Goal: Task Accomplishment & Management: Complete application form

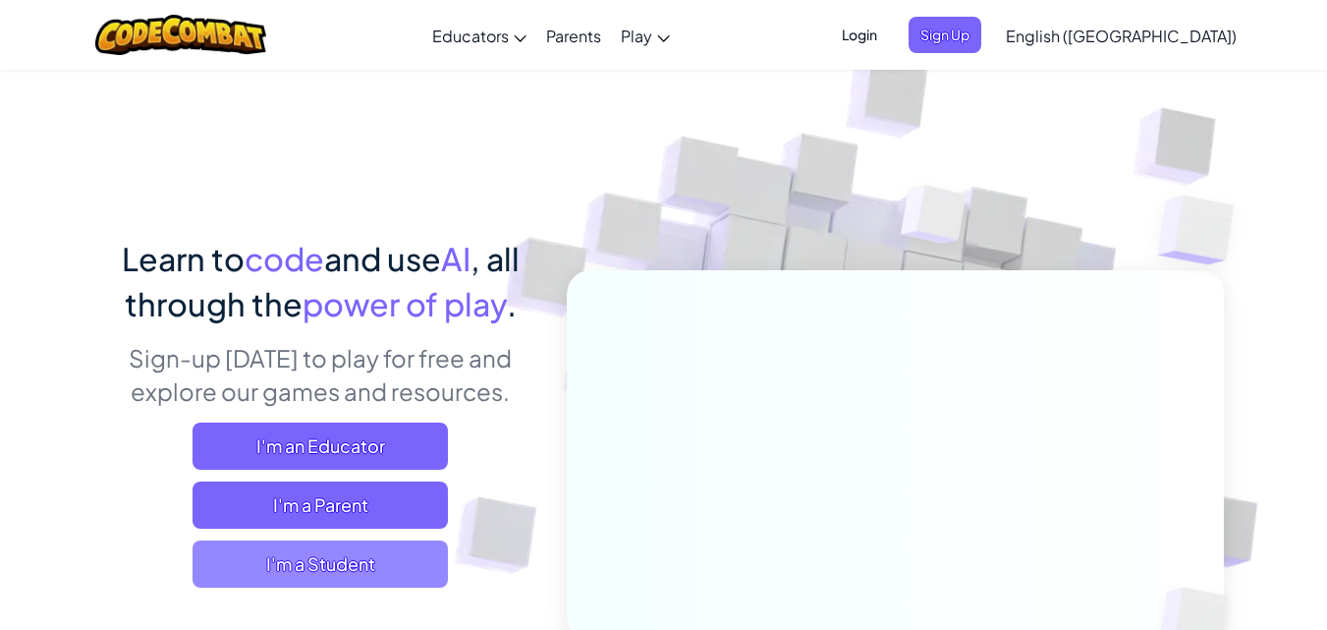
click at [329, 574] on span "I'm a Student" at bounding box center [319, 563] width 255 height 47
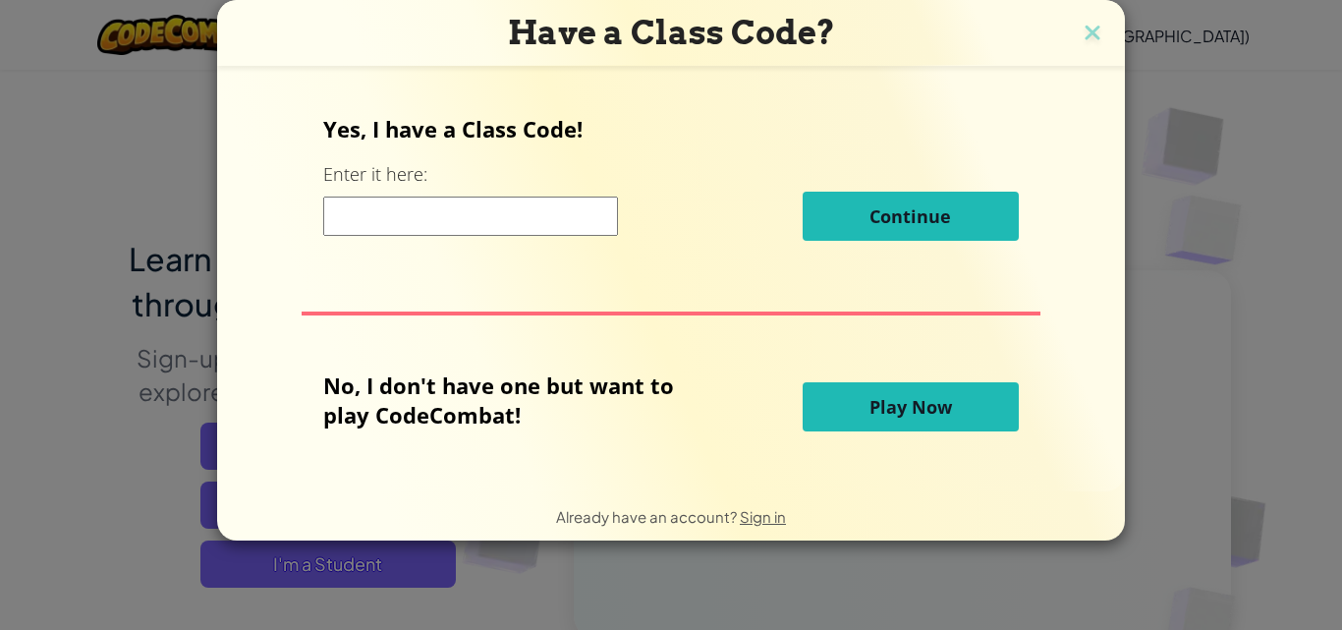
click at [467, 221] on input at bounding box center [470, 215] width 295 height 39
type input "C"
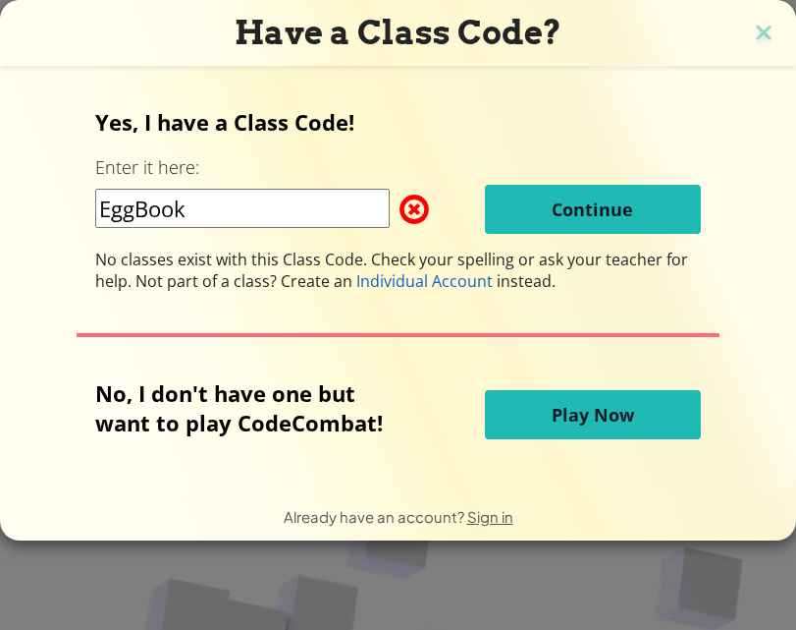
click at [258, 216] on input "EggBook" at bounding box center [242, 208] width 295 height 39
type input "EggBookSide"
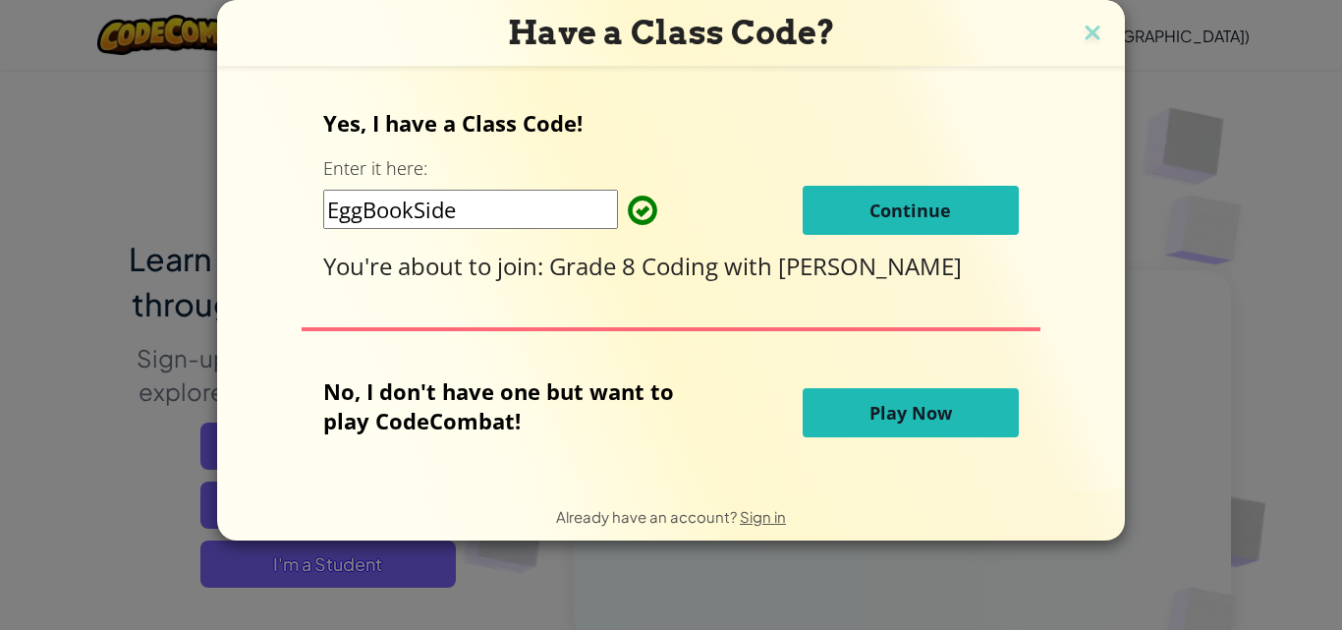
click at [919, 193] on button "Continue" at bounding box center [910, 210] width 216 height 49
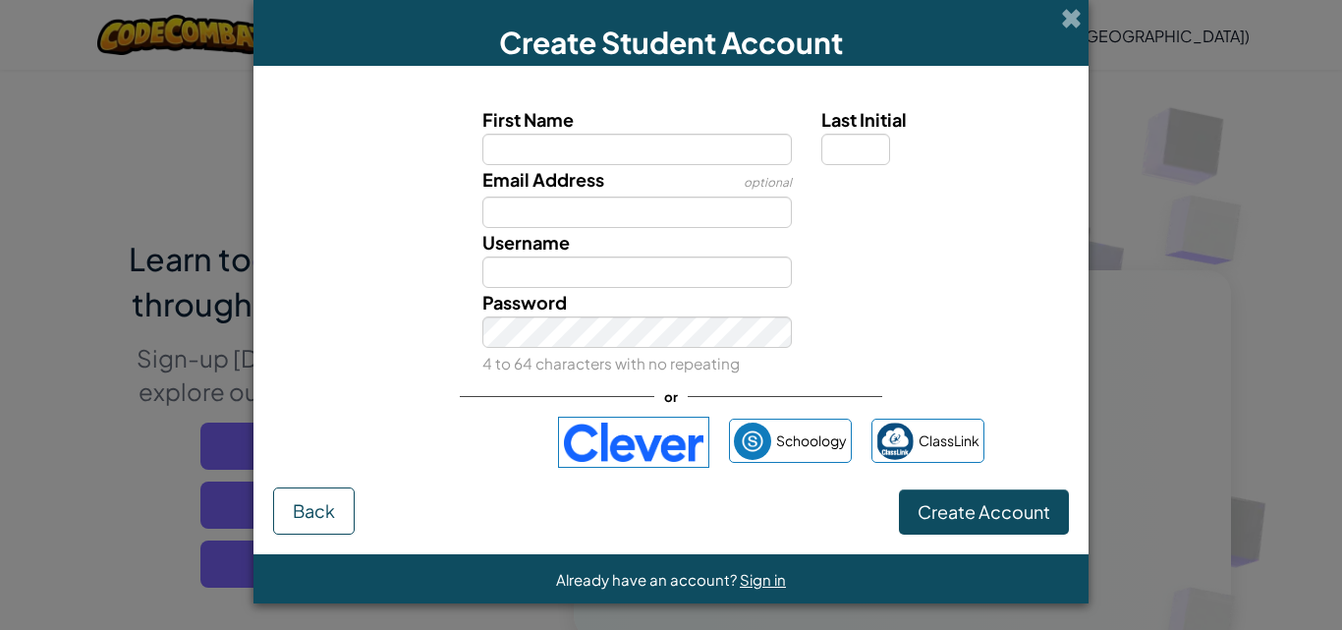
click at [594, 127] on label "First Name" at bounding box center [637, 119] width 310 height 28
click at [594, 134] on input "First Name" at bounding box center [637, 149] width 310 height 31
click at [608, 165] on div "Email Address optional" at bounding box center [637, 196] width 340 height 63
click at [673, 167] on div "Email Address optional" at bounding box center [637, 196] width 340 height 63
click at [865, 125] on span "Last Initial" at bounding box center [863, 119] width 85 height 23
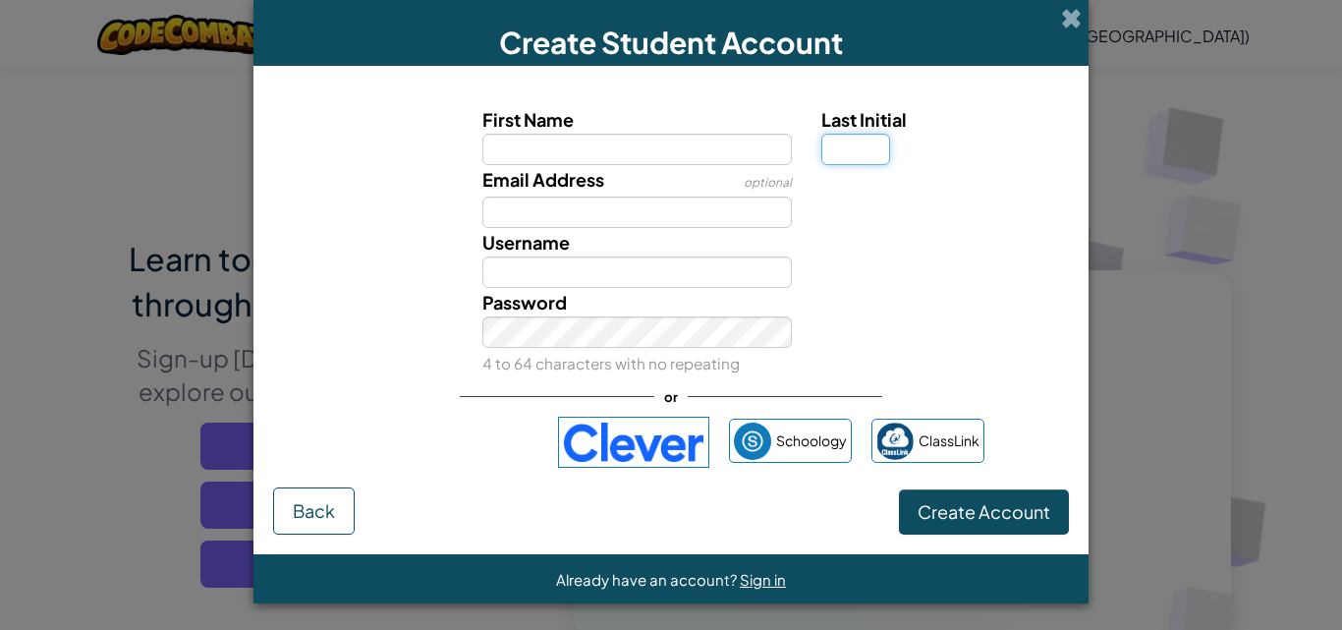
click at [865, 134] on input "Last Initial" at bounding box center [855, 149] width 69 height 31
click at [617, 212] on input "Email Address" at bounding box center [637, 211] width 310 height 31
click at [686, 153] on input "First Name" at bounding box center [637, 149] width 310 height 31
click at [850, 137] on input "Last Initial" at bounding box center [855, 149] width 69 height 31
type input "A"
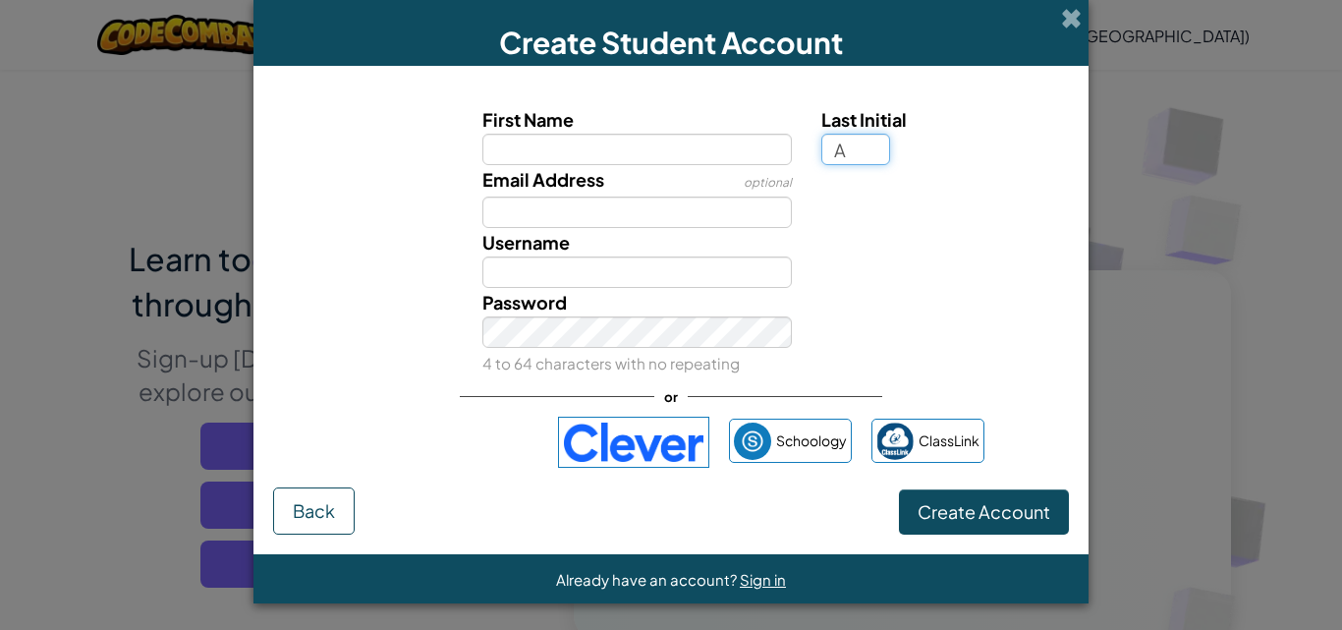
type input "A"
click at [651, 140] on input "First Name" at bounding box center [637, 149] width 310 height 31
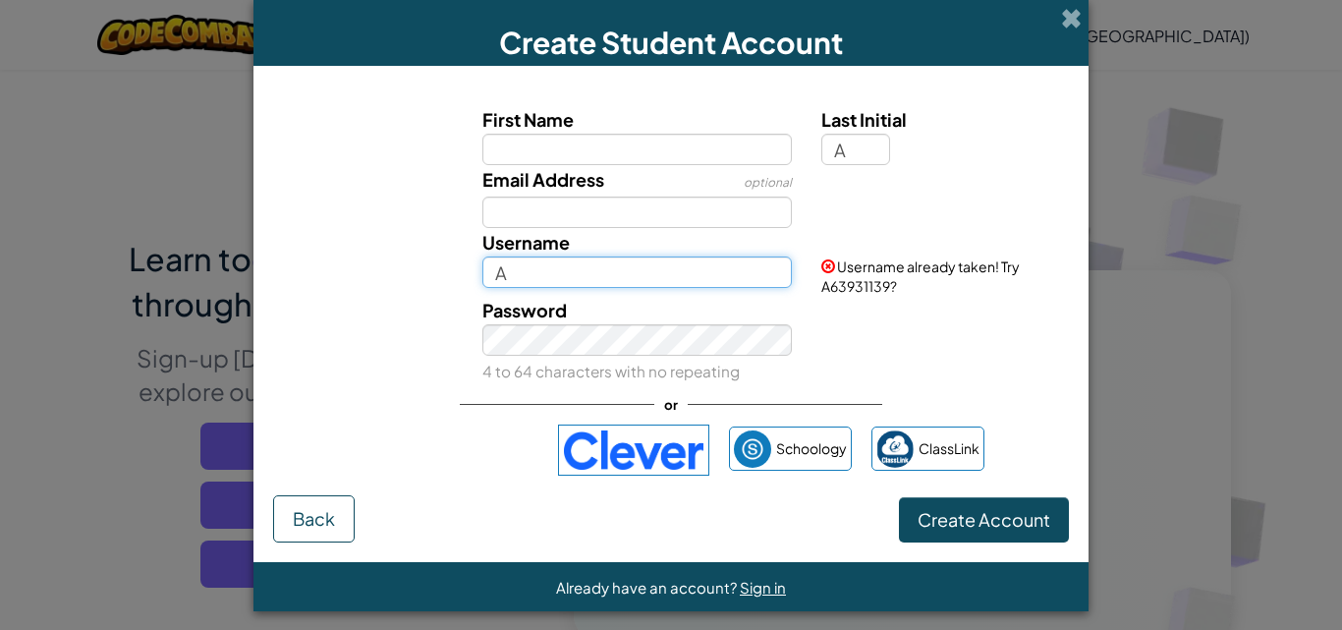
click at [532, 275] on input "A" at bounding box center [637, 271] width 310 height 31
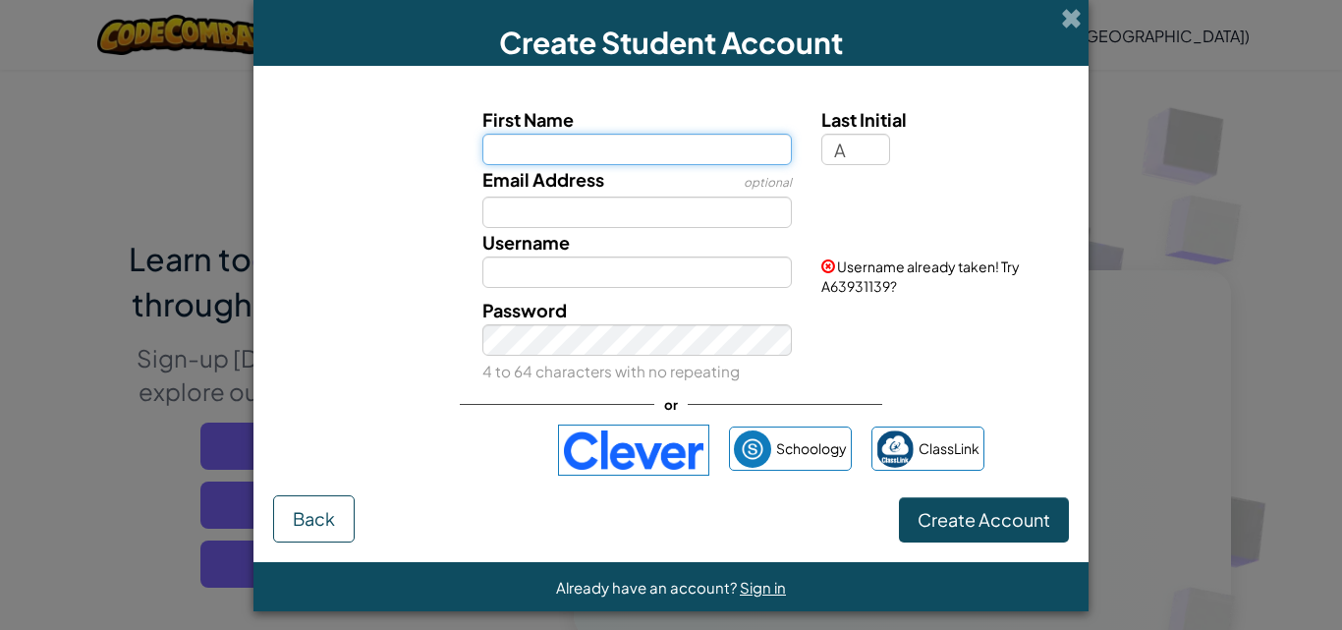
click at [749, 134] on input "First Name" at bounding box center [637, 149] width 310 height 31
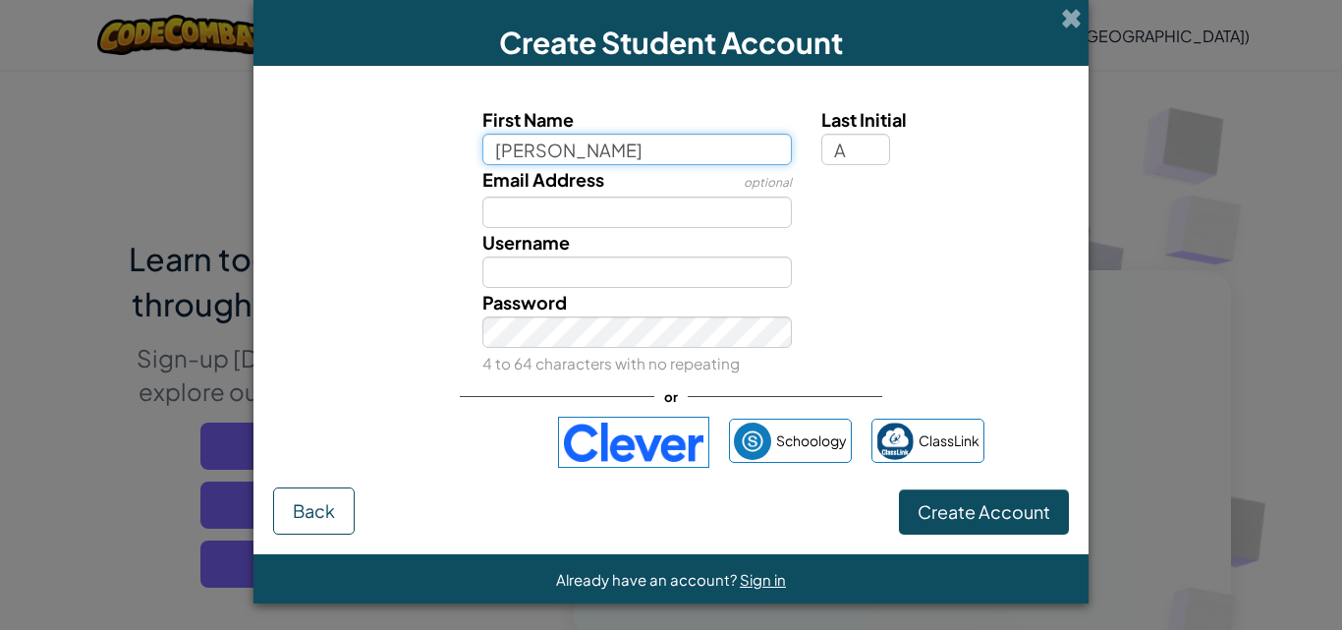
type input "Vaughn Chase"
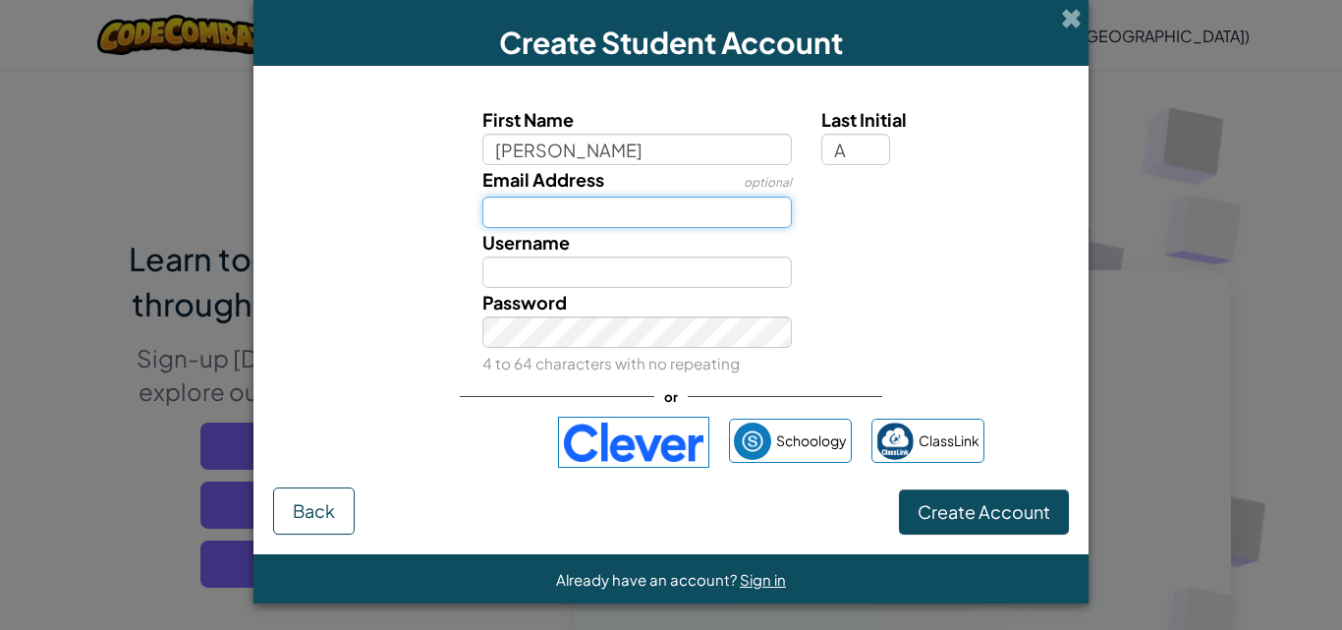
type input "Vaughn ChaseA"
click at [594, 208] on input "Email Address" at bounding box center [637, 211] width 310 height 31
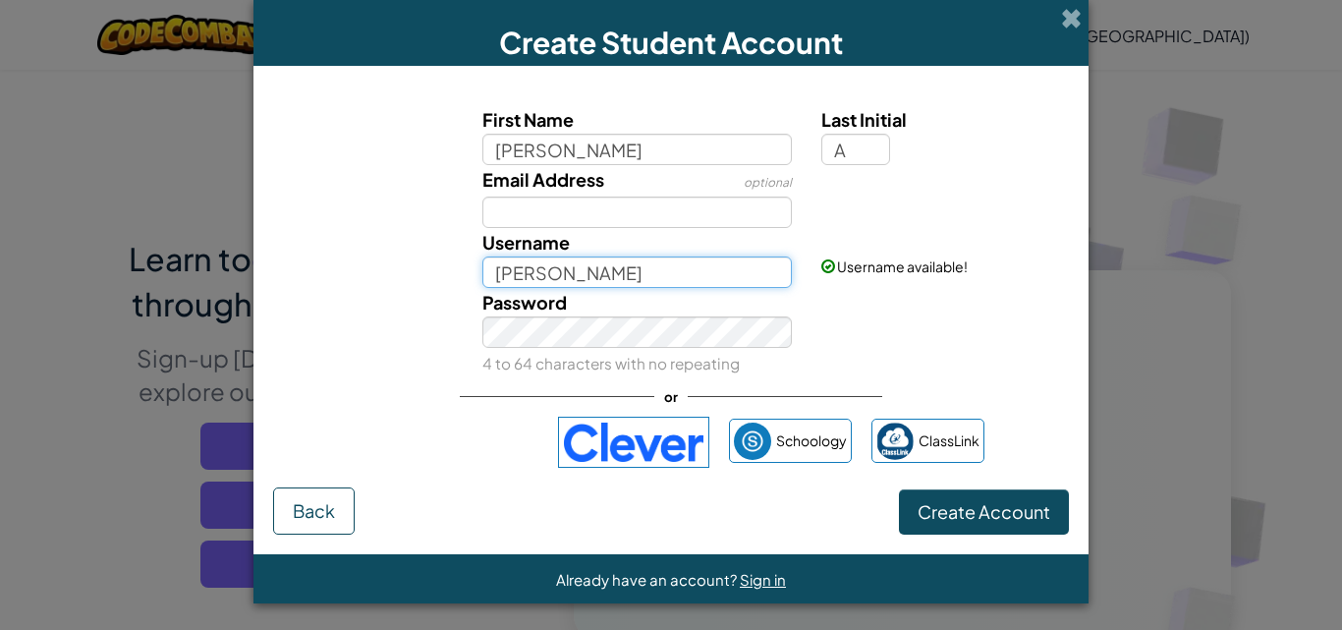
click at [656, 273] on input "Vaughn ChaseA" at bounding box center [637, 271] width 310 height 31
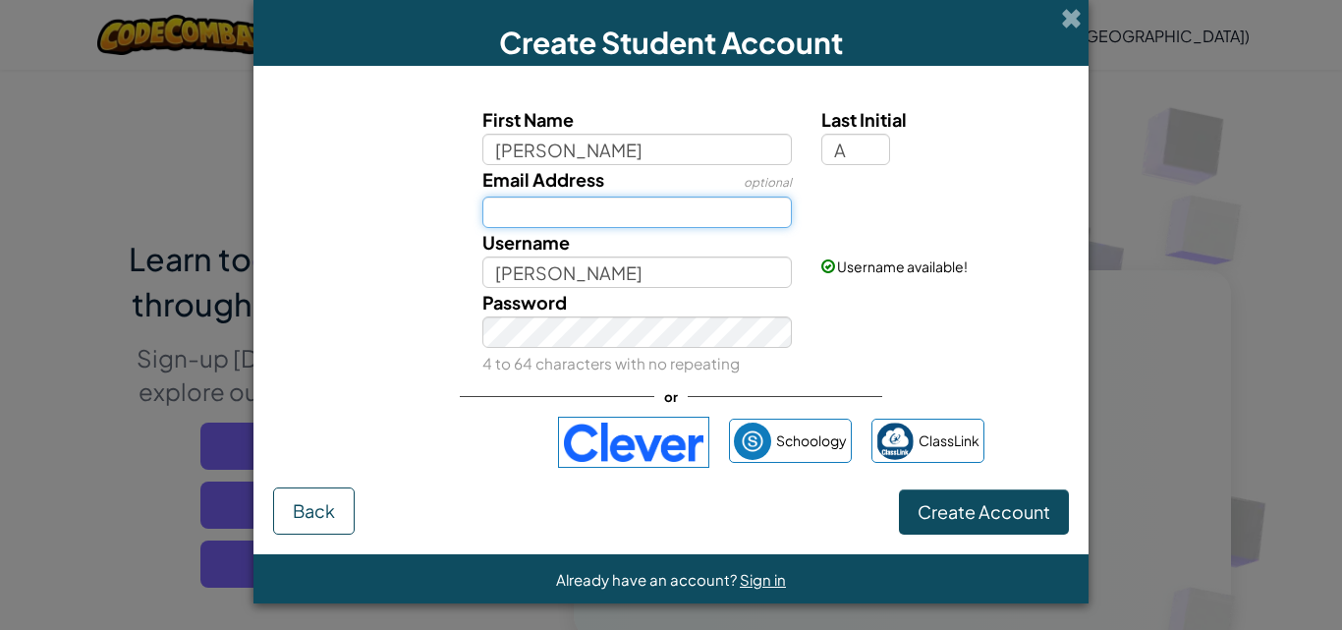
click at [590, 209] on input "Email Address" at bounding box center [637, 211] width 310 height 31
click at [821, 141] on input "A" at bounding box center [855, 149] width 69 height 31
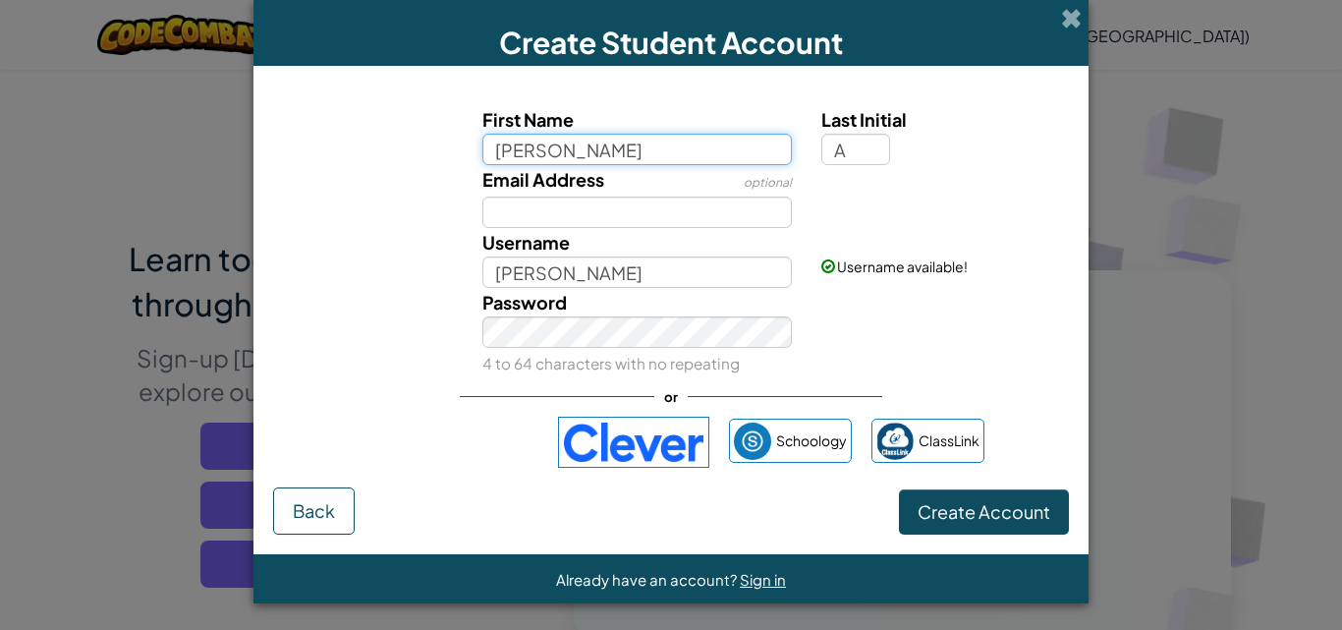
click at [647, 148] on input "Vaughn Chase" at bounding box center [637, 149] width 310 height 31
type input "Vaughn Chase D."
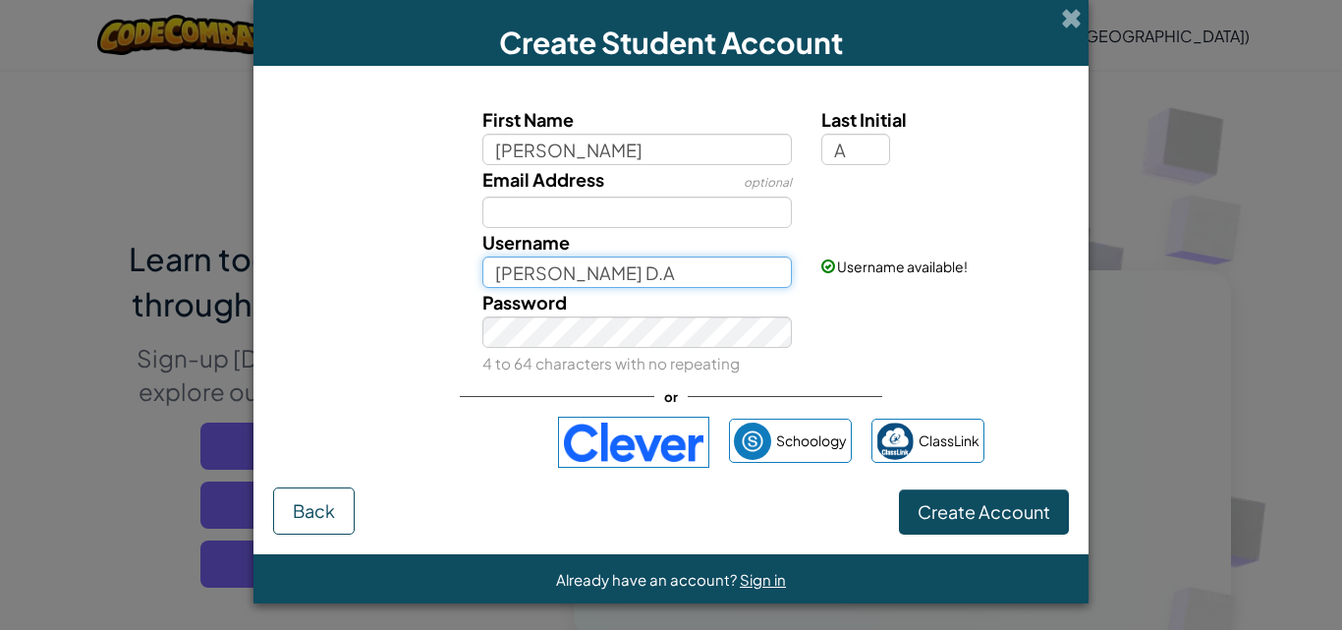
click at [619, 259] on input "Vaughn Chase D.A" at bounding box center [637, 271] width 310 height 31
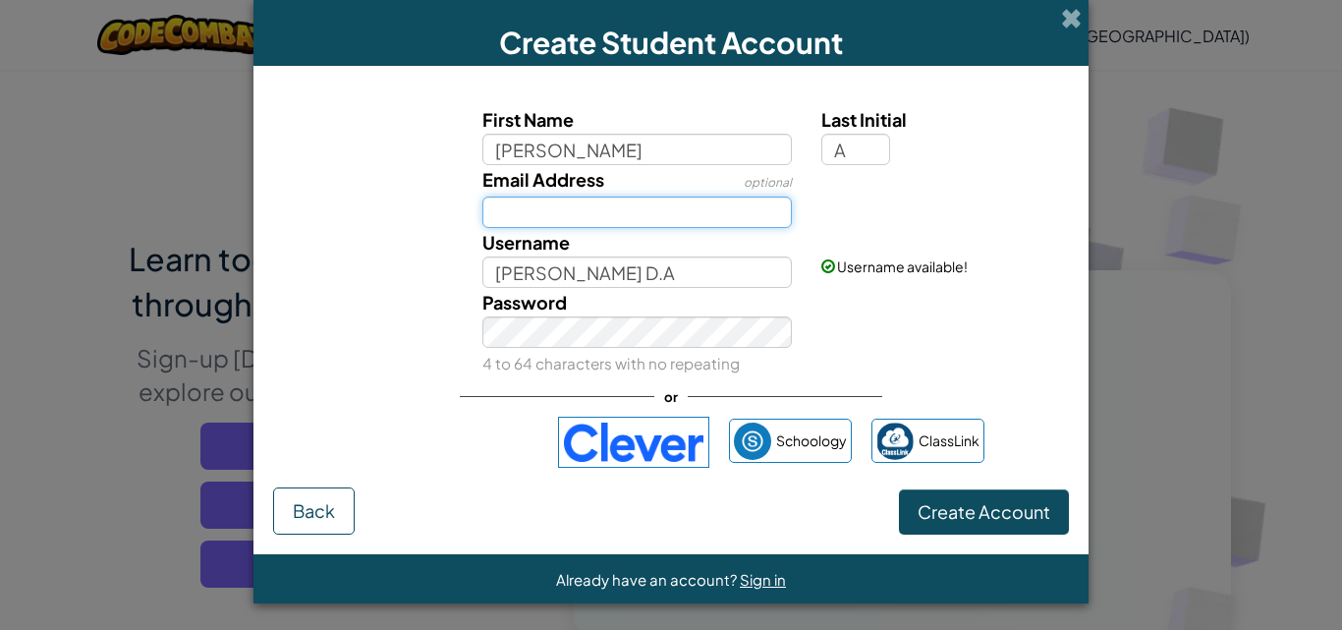
click at [684, 205] on input "Email Address" at bounding box center [637, 211] width 310 height 31
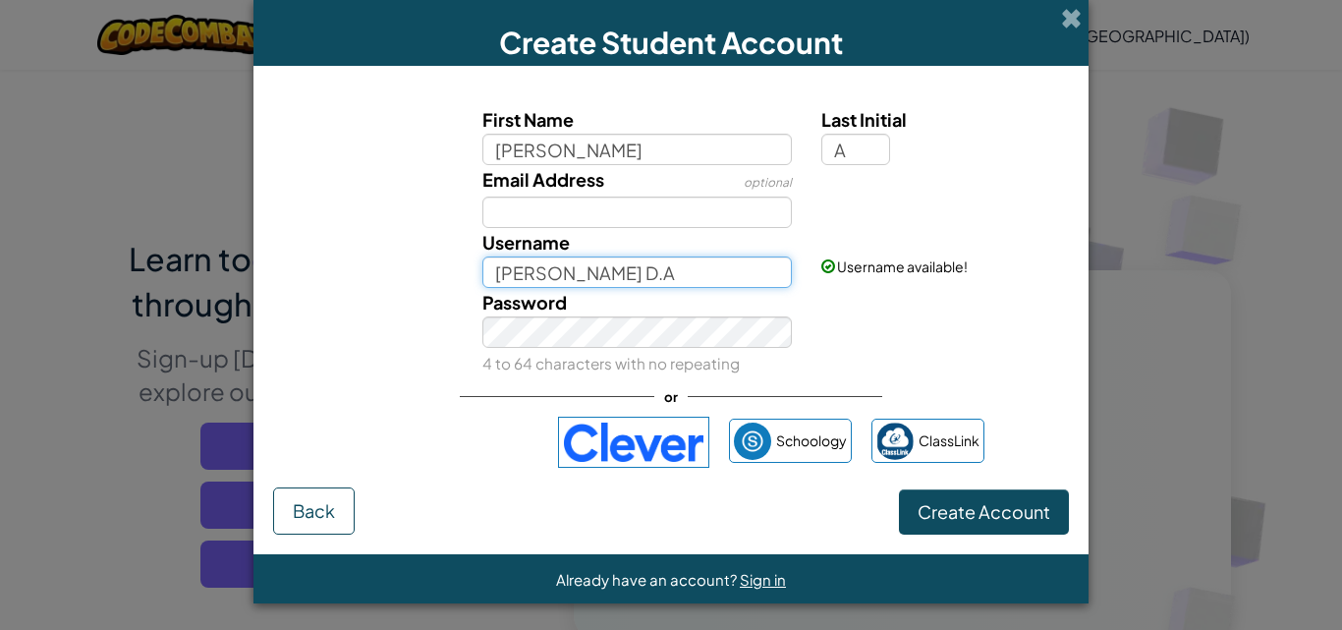
click at [626, 276] on input "Vaughn Chase D.A" at bounding box center [637, 271] width 310 height 31
type input "Vaughn Chase D .A"
click at [625, 266] on input "Vaughn Chase D .A" at bounding box center [637, 271] width 310 height 31
click at [661, 276] on input "Vaughn Chase D .A" at bounding box center [637, 271] width 310 height 31
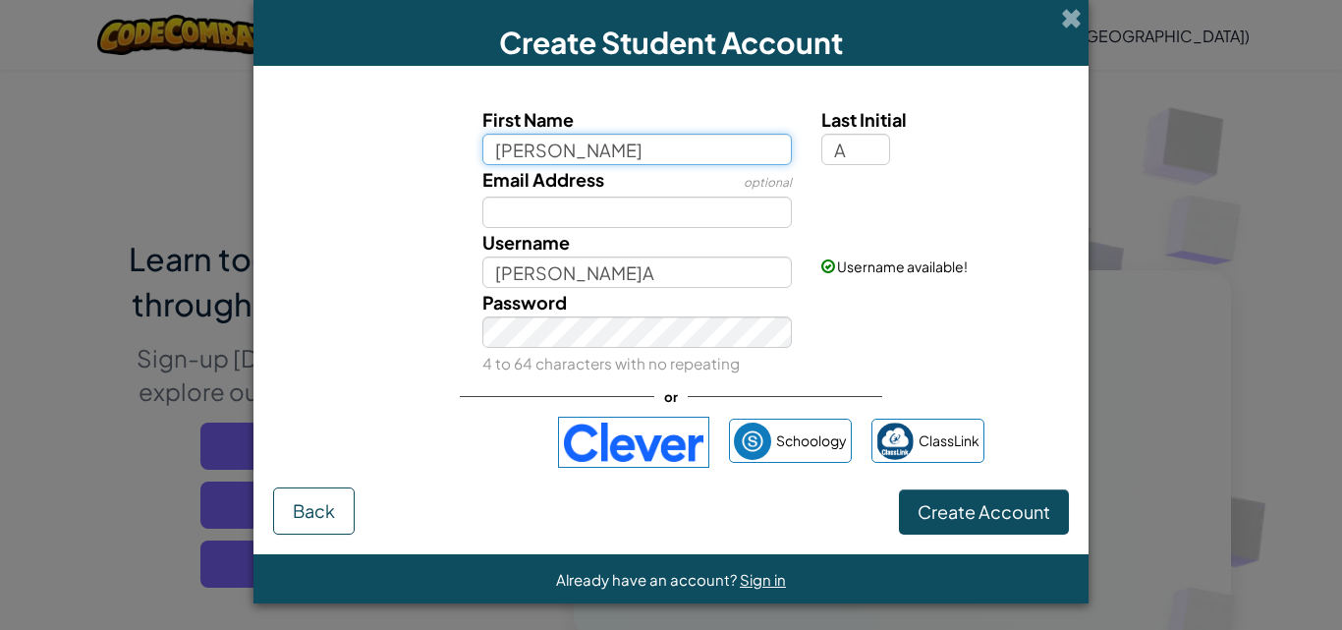
click at [678, 136] on input "Vaughn Chase D." at bounding box center [637, 149] width 310 height 31
type input "Vaughn Chase"
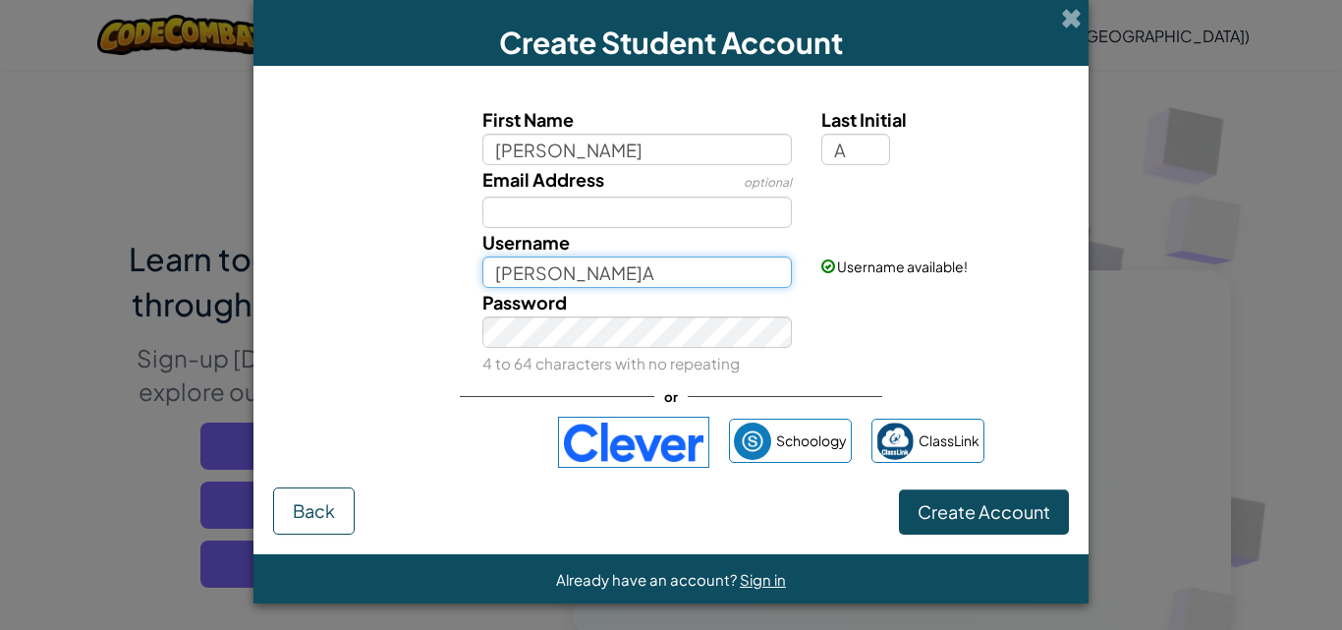
type input "Vaughn Chase A"
click at [721, 262] on input "Vaughn Chase A" at bounding box center [637, 271] width 310 height 31
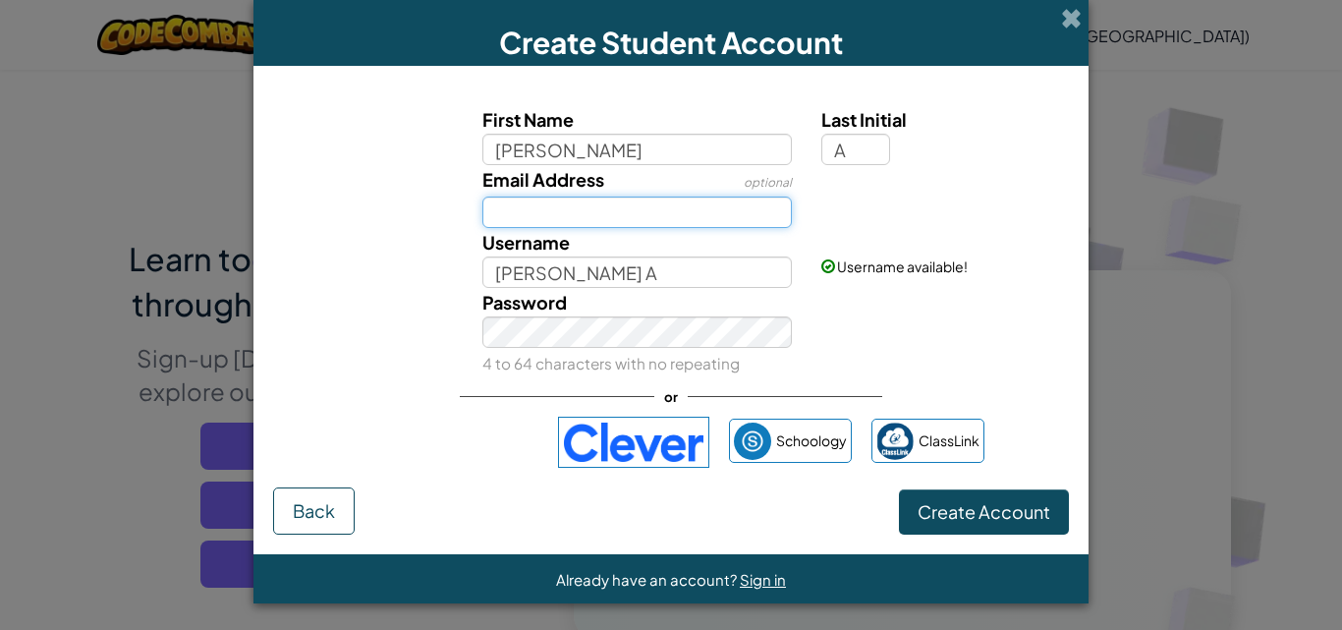
click at [661, 219] on input "Email Address" at bounding box center [637, 211] width 310 height 31
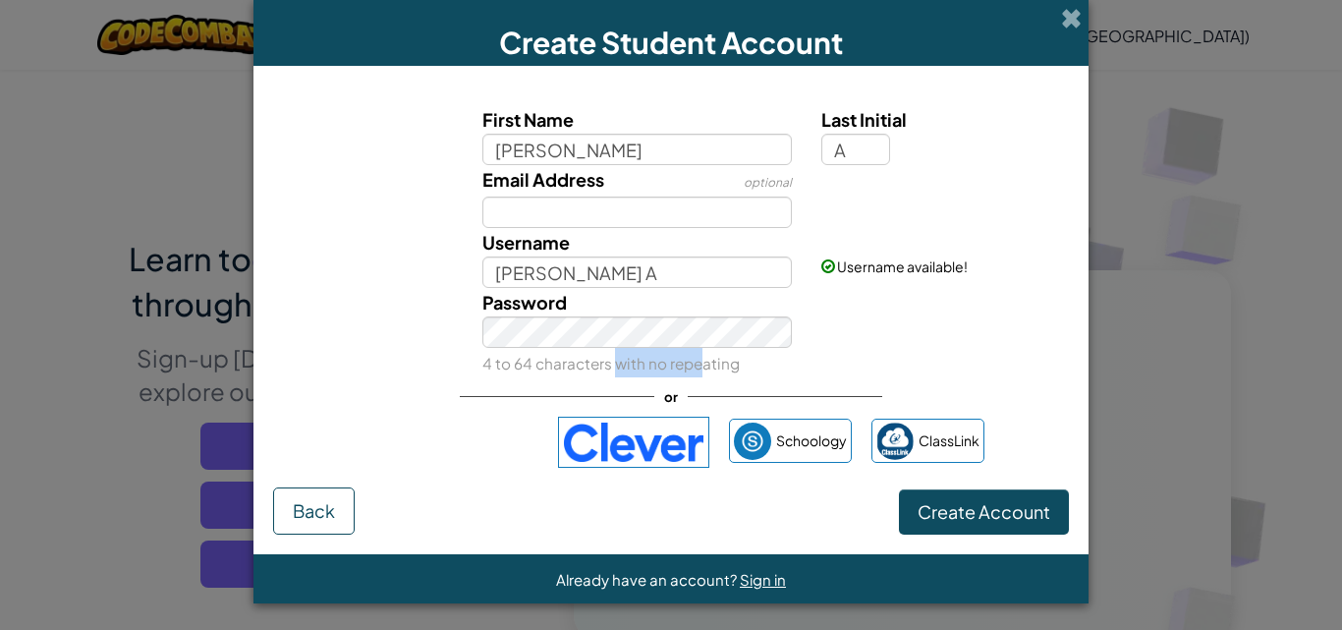
drag, startPoint x: 667, startPoint y: 355, endPoint x: 607, endPoint y: 355, distance: 59.9
click at [607, 355] on div "Password 4 to 64 characters with no repeating" at bounding box center [637, 332] width 340 height 89
click at [332, 275] on div "First Name Vaughn Chase Last Initial A Email Address optional Username Vaughn C…" at bounding box center [671, 240] width 786 height 271
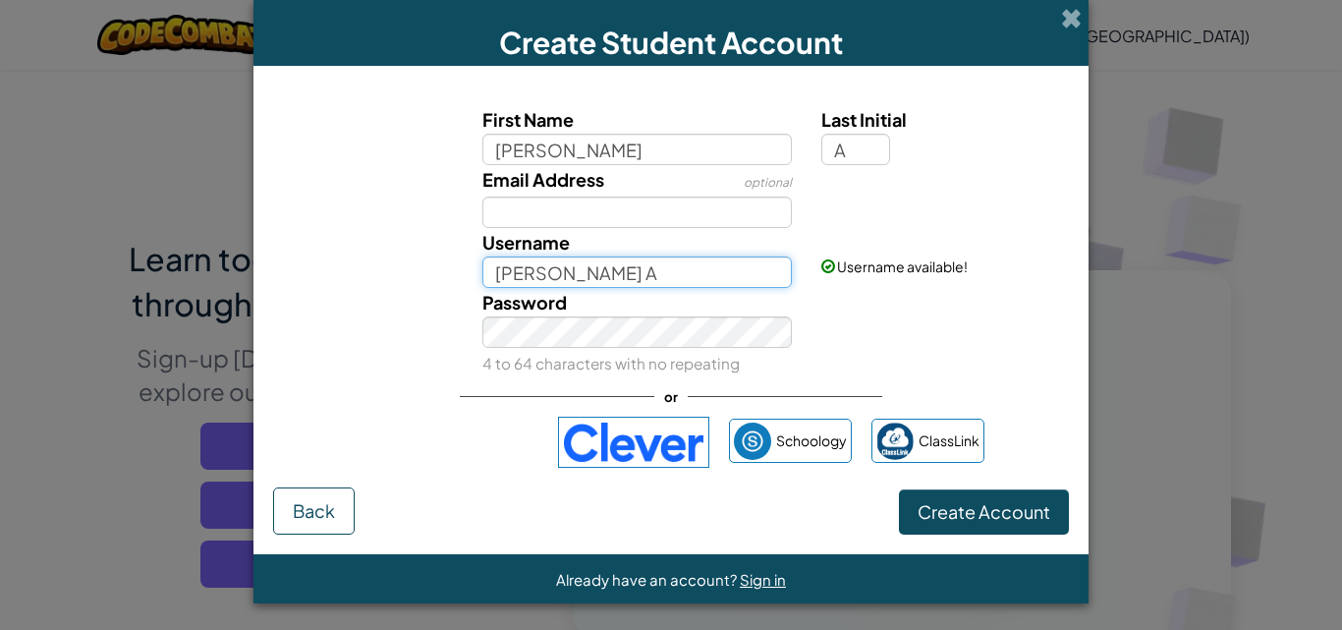
drag, startPoint x: 649, startPoint y: 271, endPoint x: 438, endPoint y: 275, distance: 211.2
click at [438, 275] on div "Username Vaughn Chase A Username available!" at bounding box center [670, 258] width 815 height 60
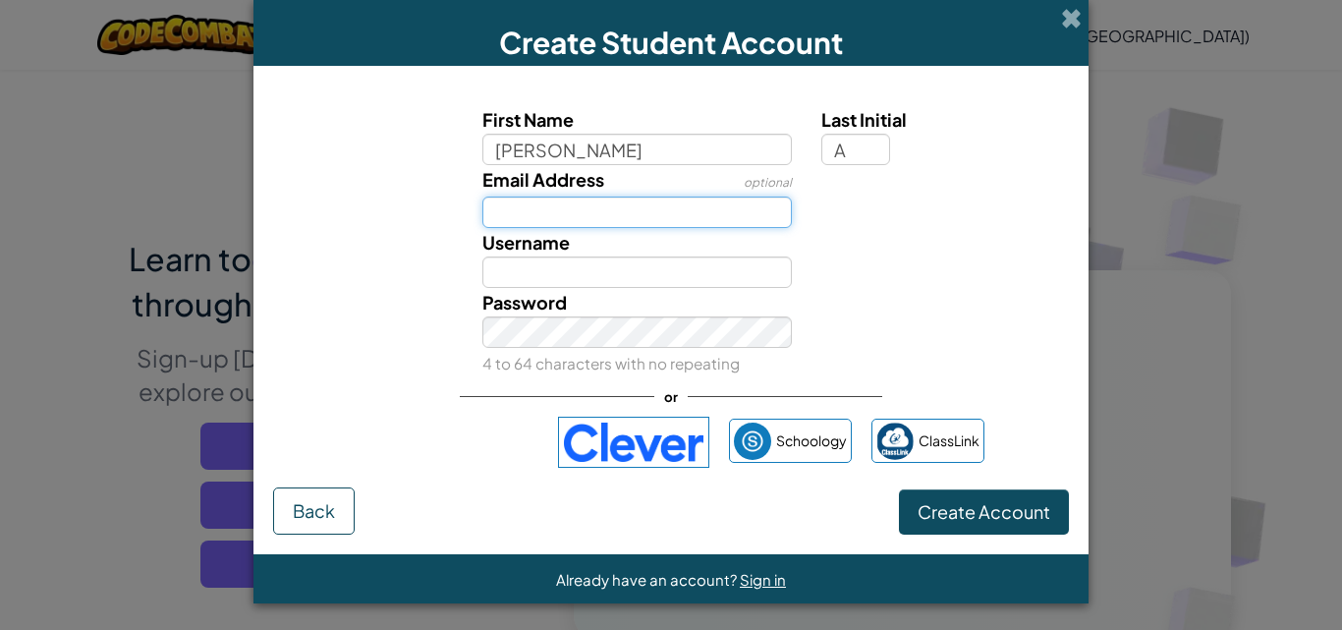
click at [507, 201] on input "Email Address" at bounding box center [637, 211] width 310 height 31
type input "2018q0001@pwu.edu.ph"
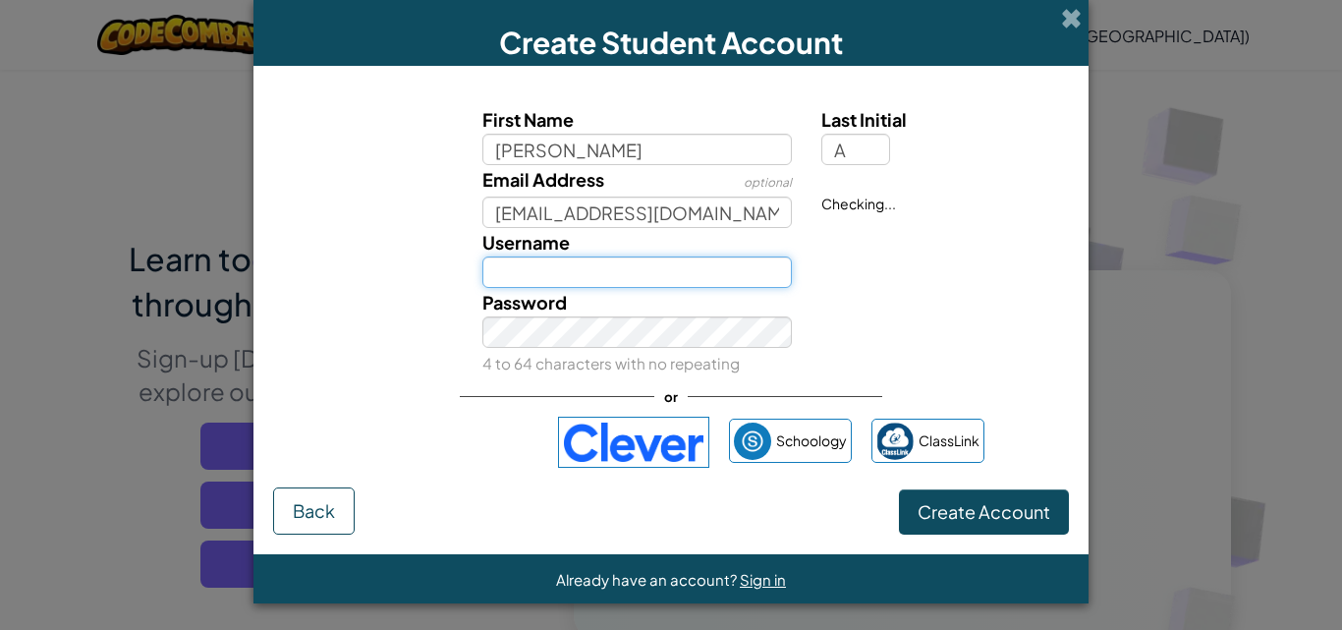
click at [597, 278] on input "Username" at bounding box center [637, 271] width 310 height 31
click at [550, 252] on span "Username" at bounding box center [525, 242] width 87 height 23
click at [550, 256] on input "Username" at bounding box center [637, 271] width 310 height 31
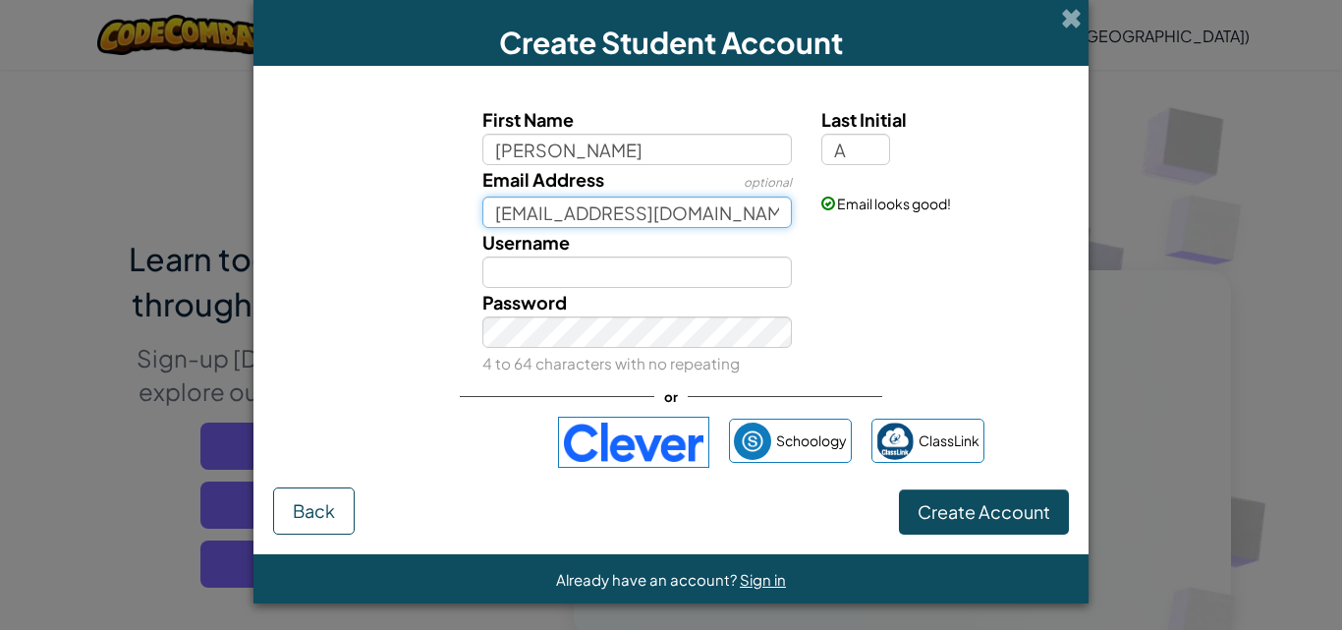
drag, startPoint x: 705, startPoint y: 207, endPoint x: 352, endPoint y: 244, distance: 355.4
click at [352, 244] on div "First Name Vaughn Chase Last Initial A Email Address optional 2018q0001@pwu.edu…" at bounding box center [671, 240] width 786 height 271
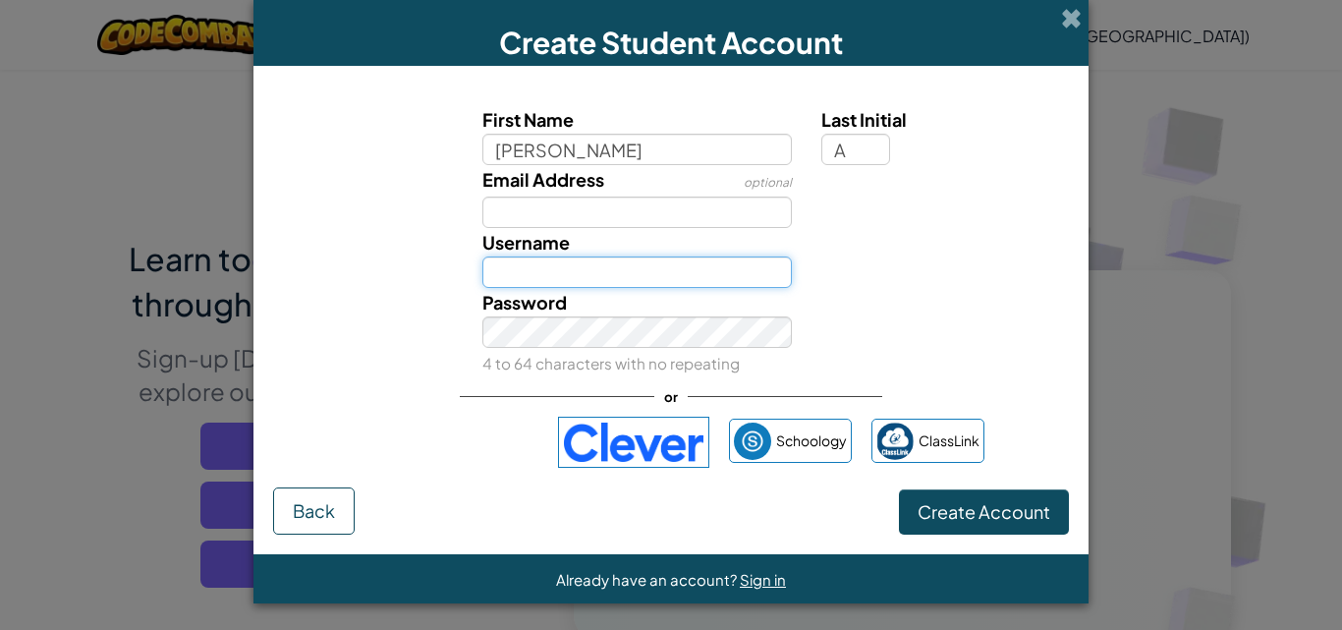
click at [536, 262] on input "Username" at bounding box center [637, 271] width 310 height 31
type input "Chase Aguinaldo"
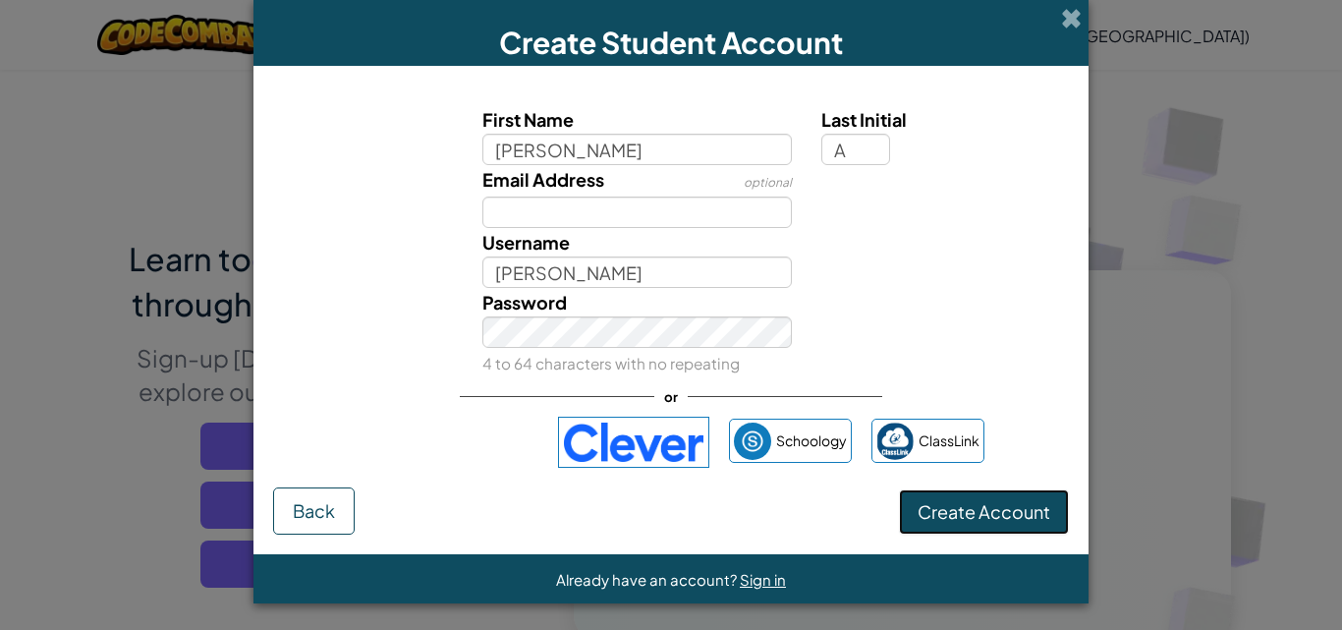
click at [921, 528] on button "Create Account" at bounding box center [984, 511] width 170 height 45
click at [926, 516] on span "Create Account" at bounding box center [983, 511] width 133 height 23
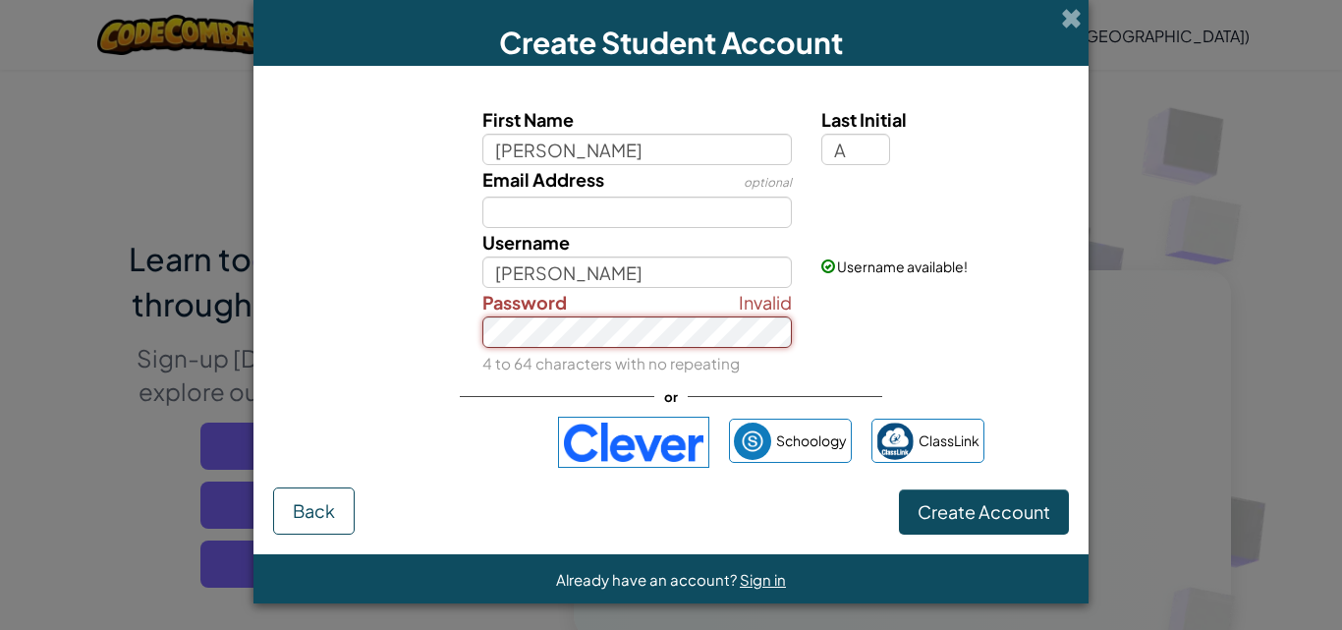
click at [437, 322] on div "Invalid Password 4 to 64 characters with no repeating" at bounding box center [670, 332] width 815 height 89
click at [899, 489] on button "Create Account" at bounding box center [984, 511] width 170 height 45
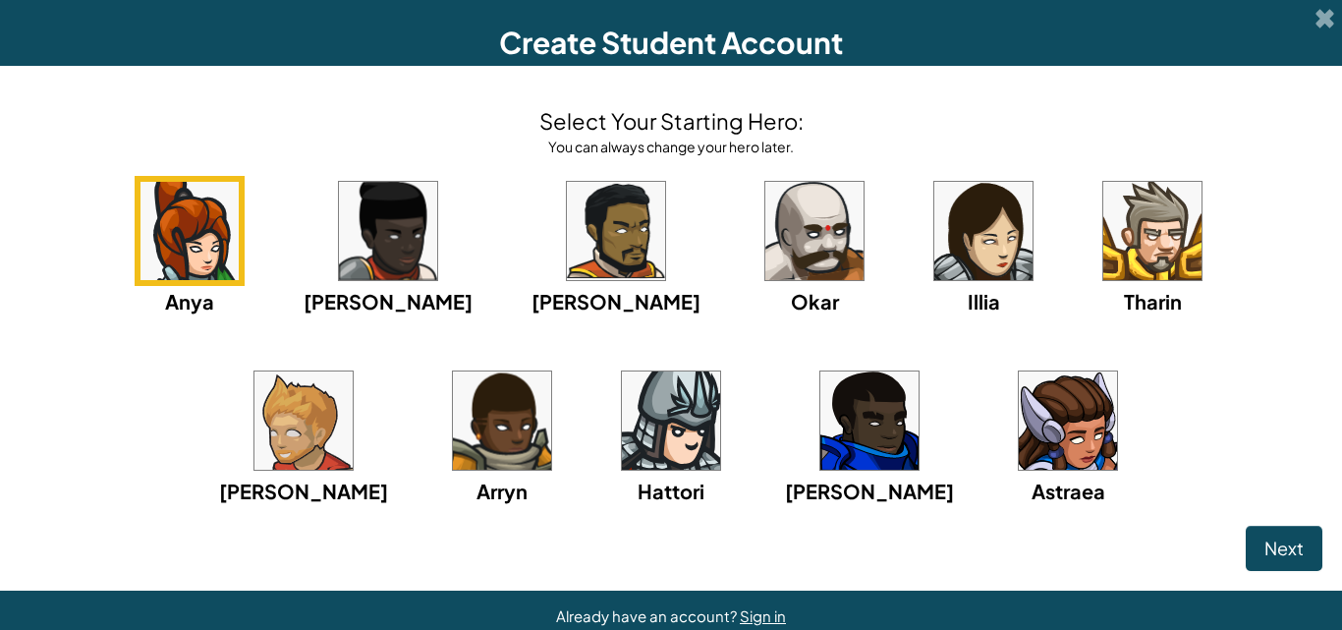
click at [1199, 106] on div "Select Your Starting Hero: You can always change your hero later. Anya Ida Alej…" at bounding box center [671, 305] width 1302 height 440
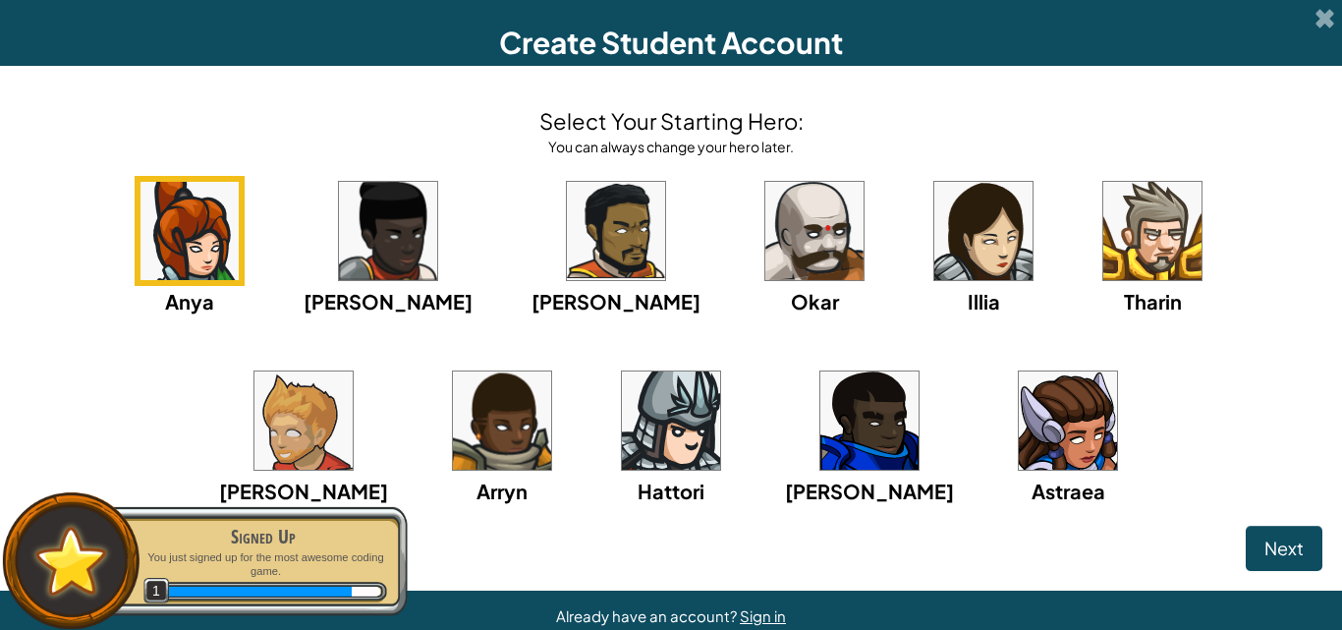
click at [55, 407] on div "Anya Ida Alejandro Okar Illia Tharin Ned Arryn Hattori Gordon Astraea" at bounding box center [671, 365] width 1302 height 379
click at [1103, 265] on img at bounding box center [1152, 231] width 98 height 98
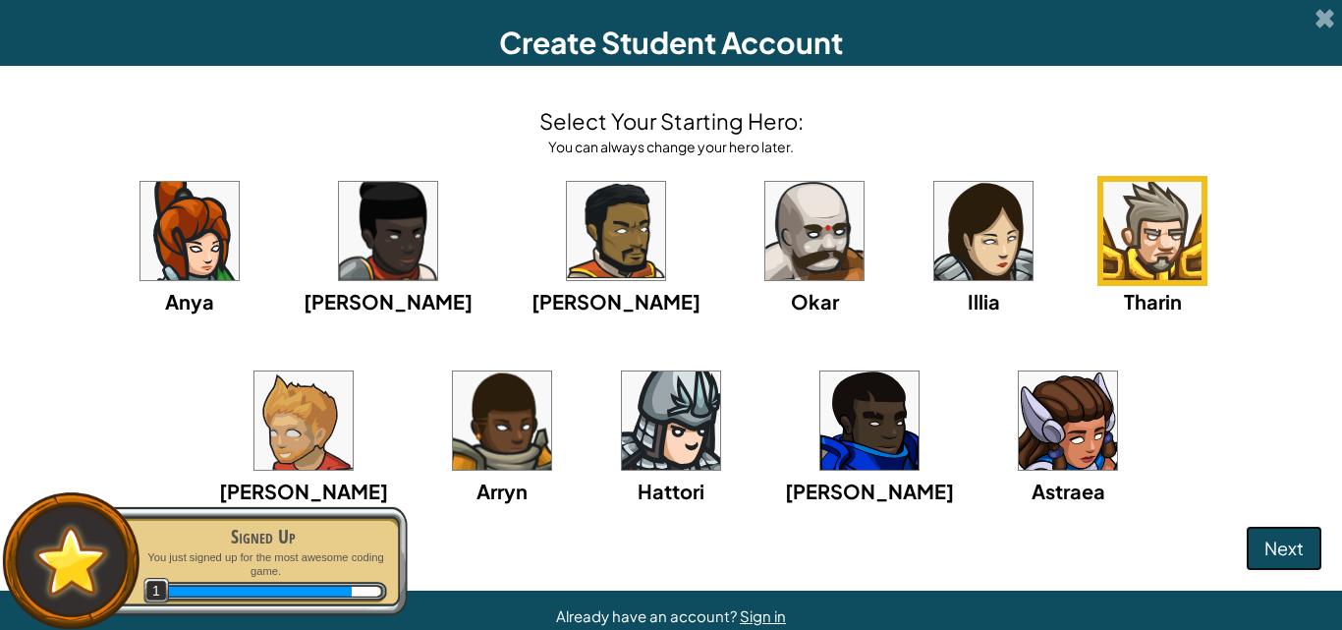
click at [1293, 558] on button "Next" at bounding box center [1283, 547] width 77 height 45
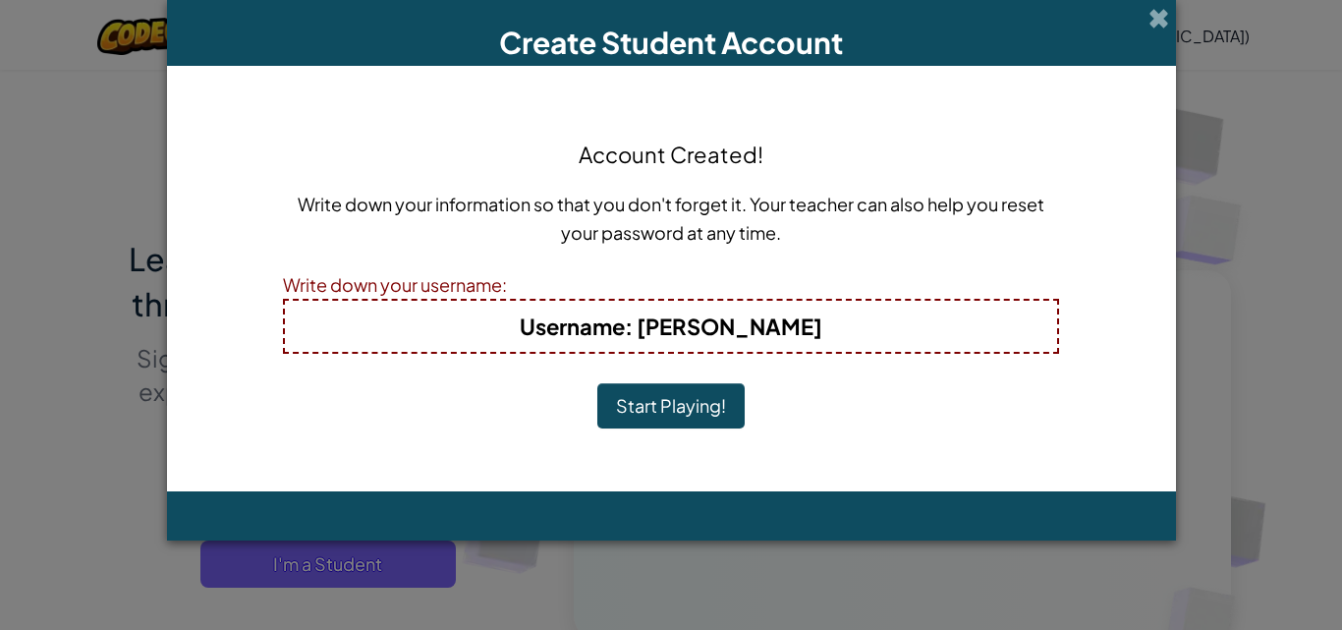
click at [644, 334] on b "Username : Chase Aguinaldo" at bounding box center [671, 325] width 302 height 27
click at [630, 322] on b "Username : Chase Aguinaldo" at bounding box center [671, 325] width 302 height 27
click at [664, 396] on button "Start Playing!" at bounding box center [670, 405] width 147 height 45
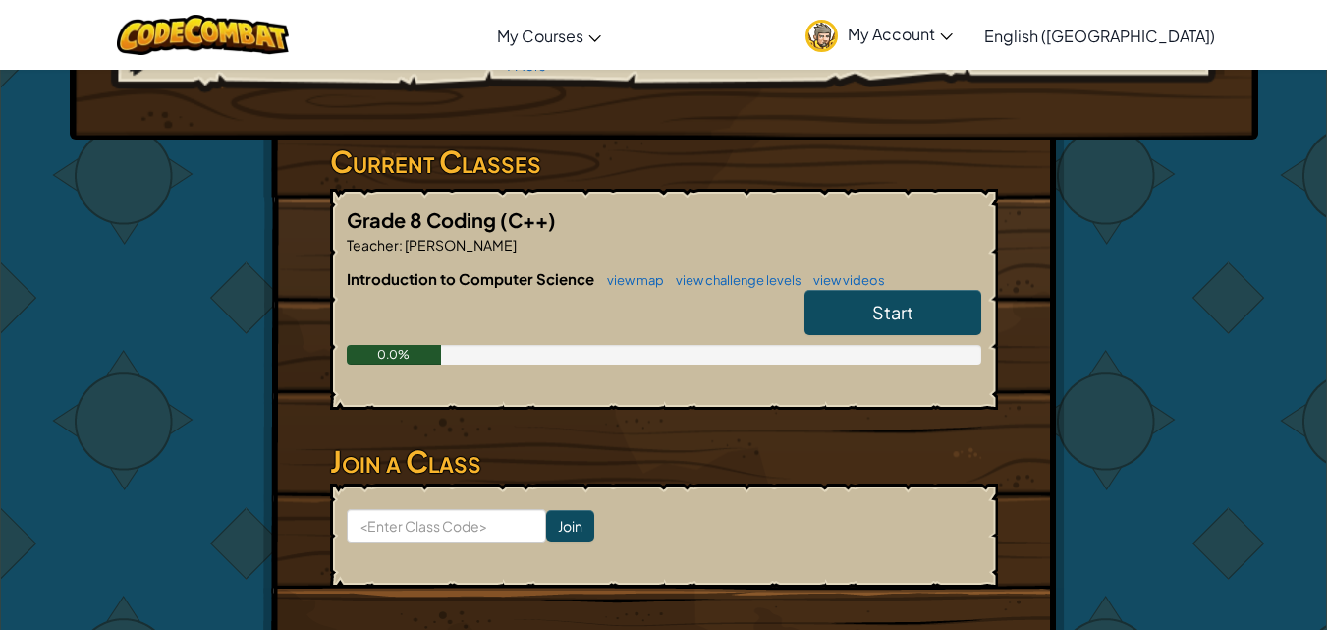
scroll to position [295, 0]
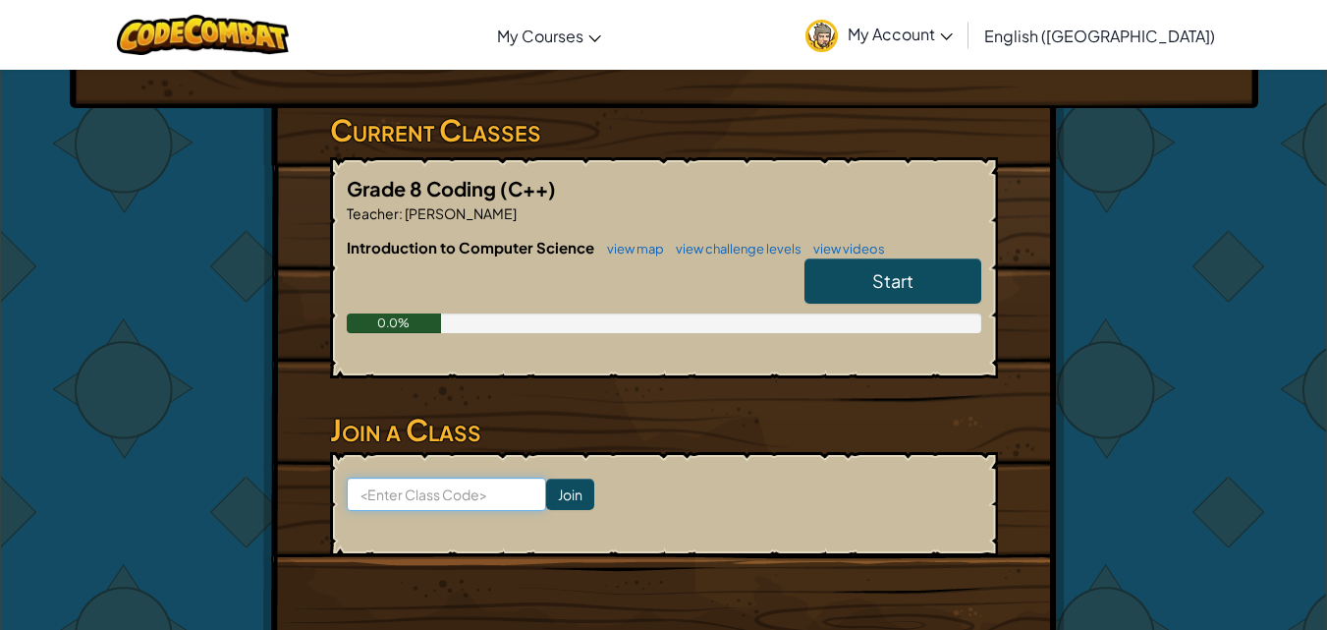
click at [483, 481] on input at bounding box center [446, 493] width 199 height 33
type input "E"
click at [907, 300] on link "Start" at bounding box center [892, 280] width 177 height 45
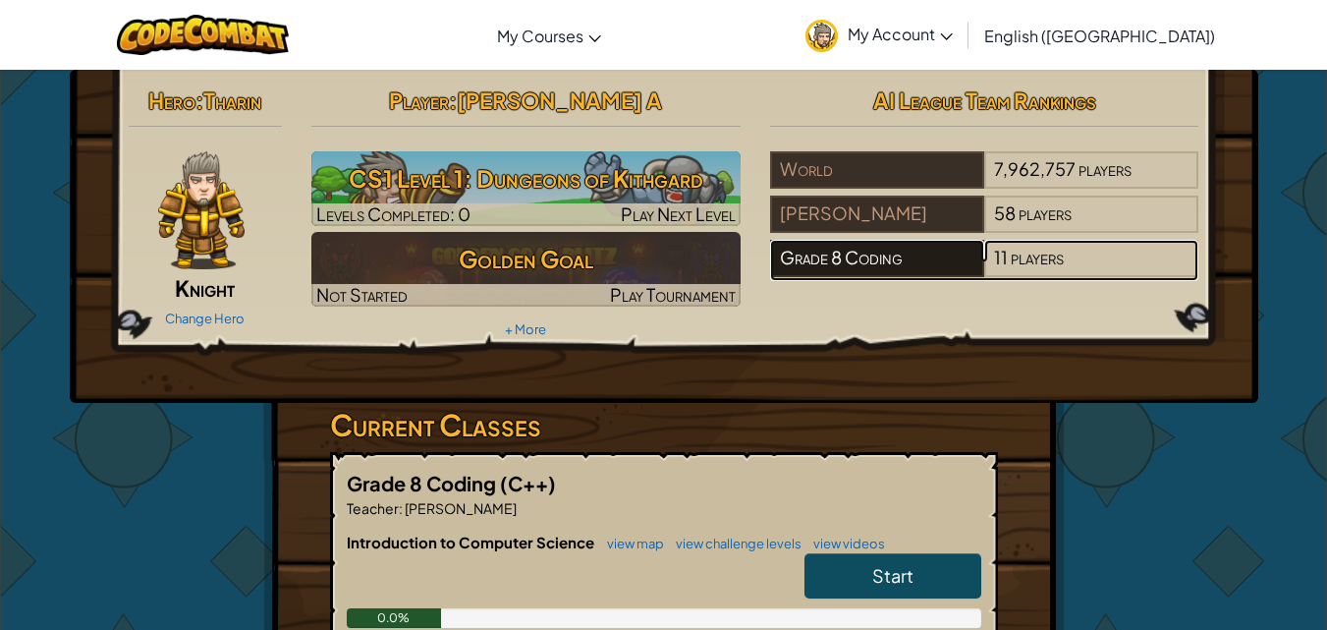
click at [909, 270] on div "Grade 8 Coding" at bounding box center [877, 258] width 214 height 37
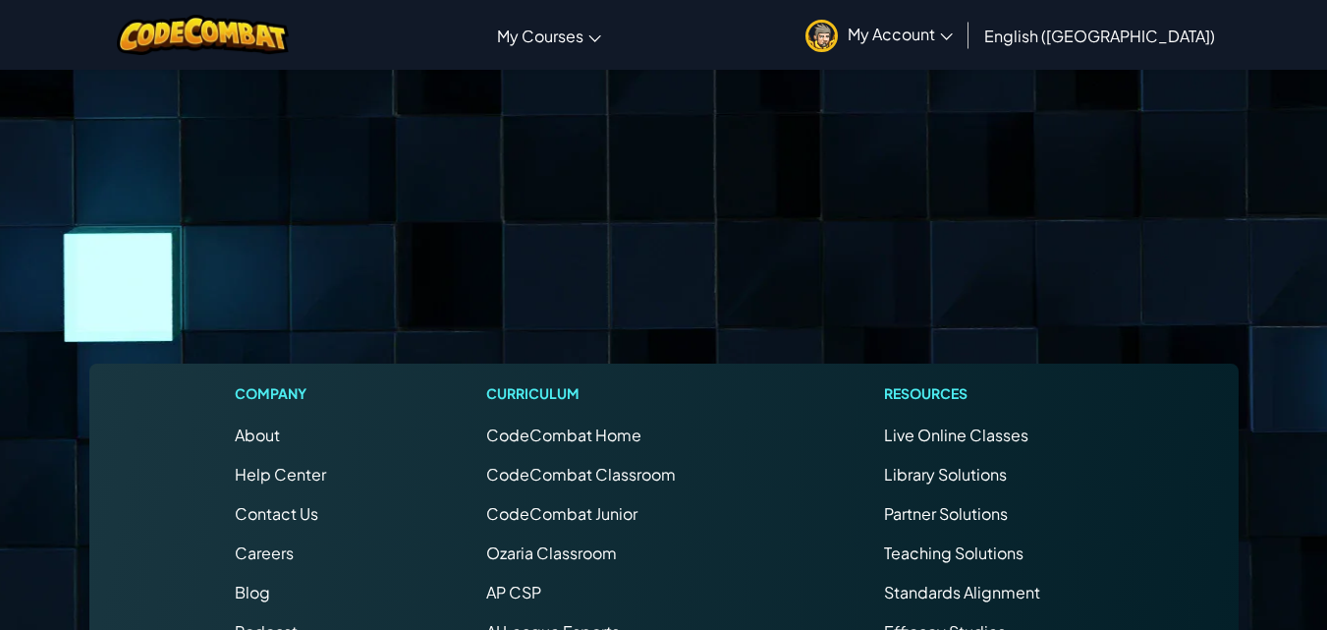
click at [909, 272] on footer "Company About Help Center Contact Us Careers Blog Podcast Curriculum CodeCombat…" at bounding box center [663, 601] width 1327 height 1064
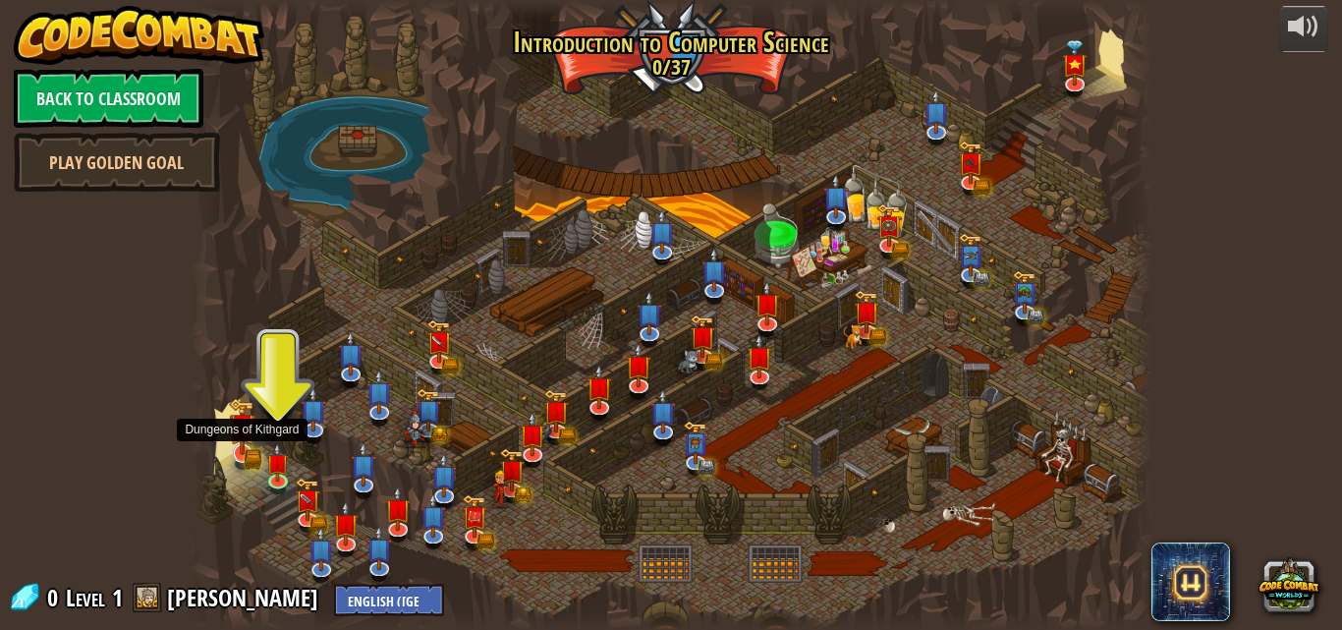
click at [245, 454] on img at bounding box center [242, 426] width 27 height 57
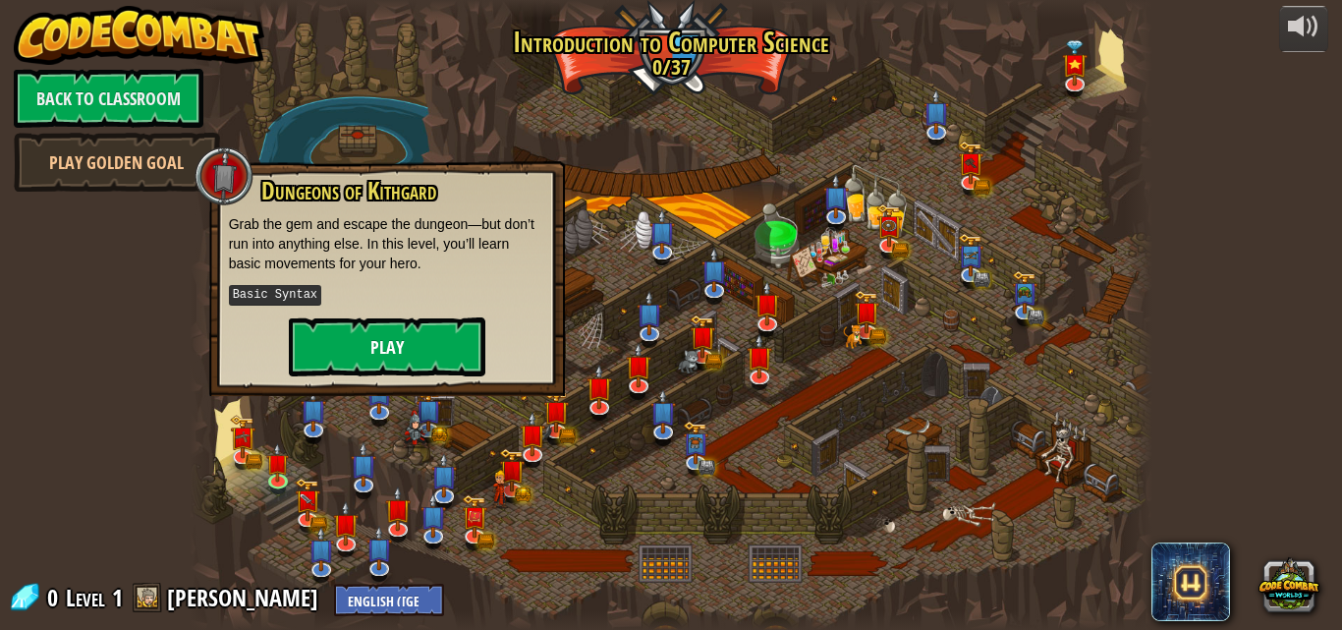
drag, startPoint x: 419, startPoint y: 305, endPoint x: 412, endPoint y: 341, distance: 36.0
click at [419, 321] on div "Dungeons of [PERSON_NAME] Grab the gem and escape the dungeon—but don’t run int…" at bounding box center [387, 277] width 316 height 198
click at [412, 341] on button "Play" at bounding box center [387, 346] width 196 height 59
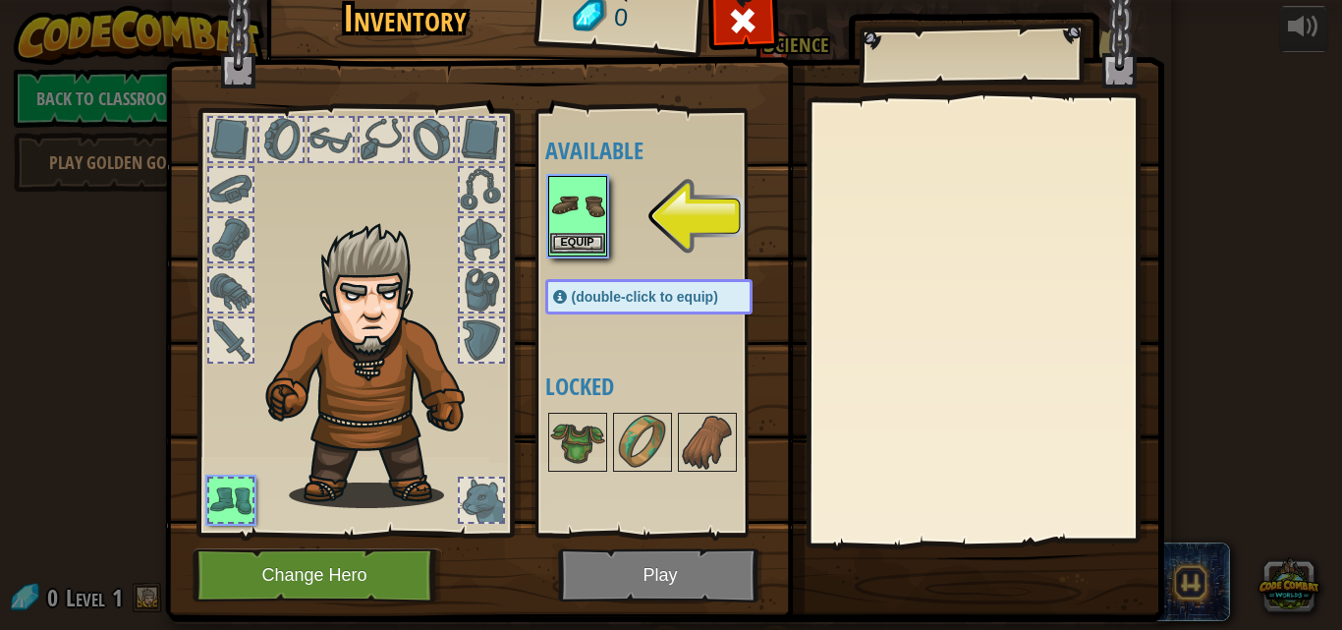
click at [561, 215] on img at bounding box center [577, 205] width 55 height 55
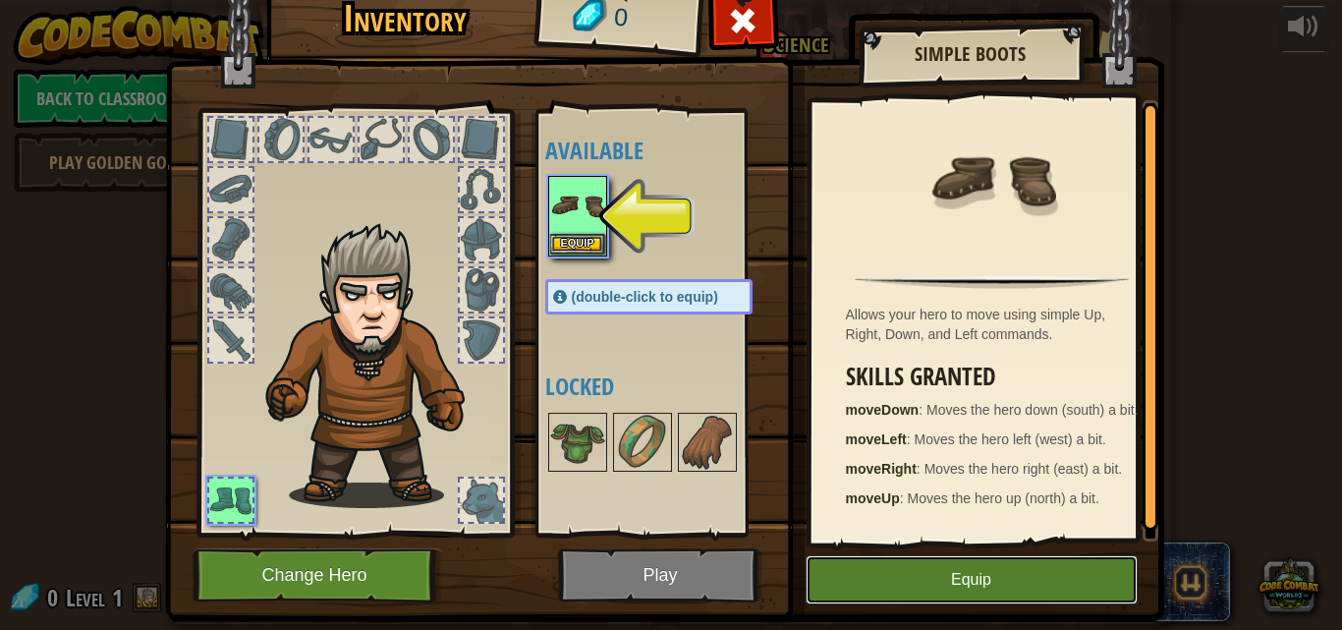
click at [860, 591] on button "Equip" at bounding box center [971, 579] width 332 height 49
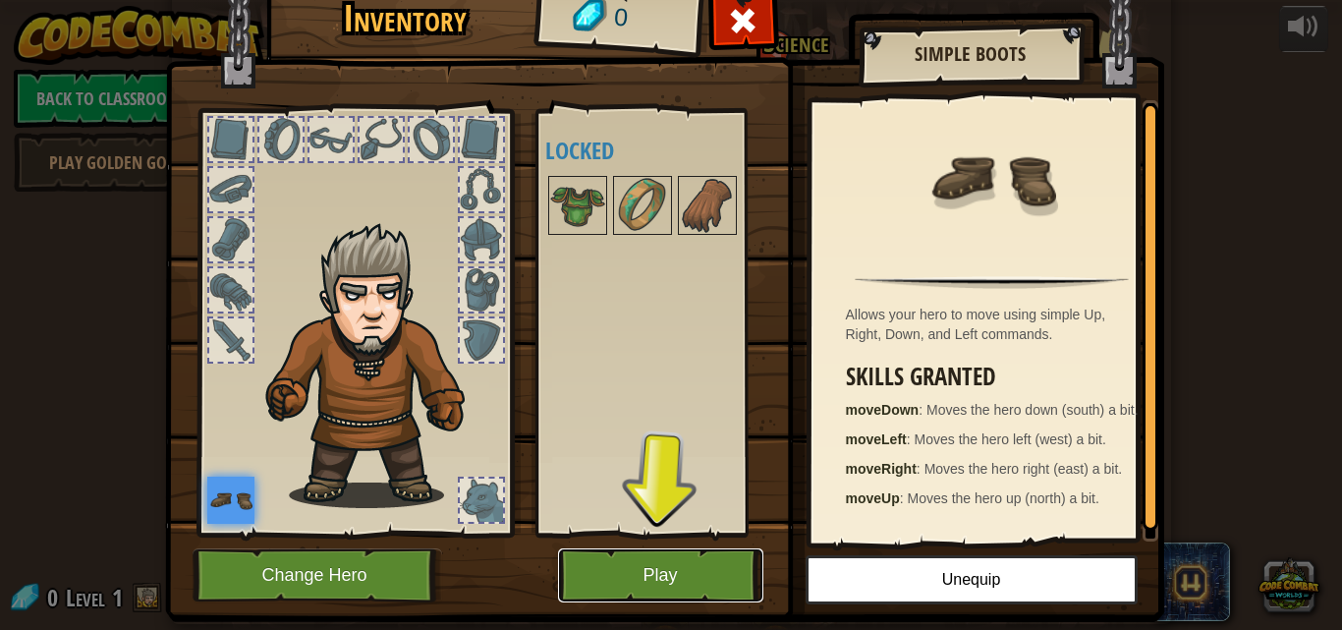
click at [633, 579] on button "Play" at bounding box center [660, 575] width 205 height 54
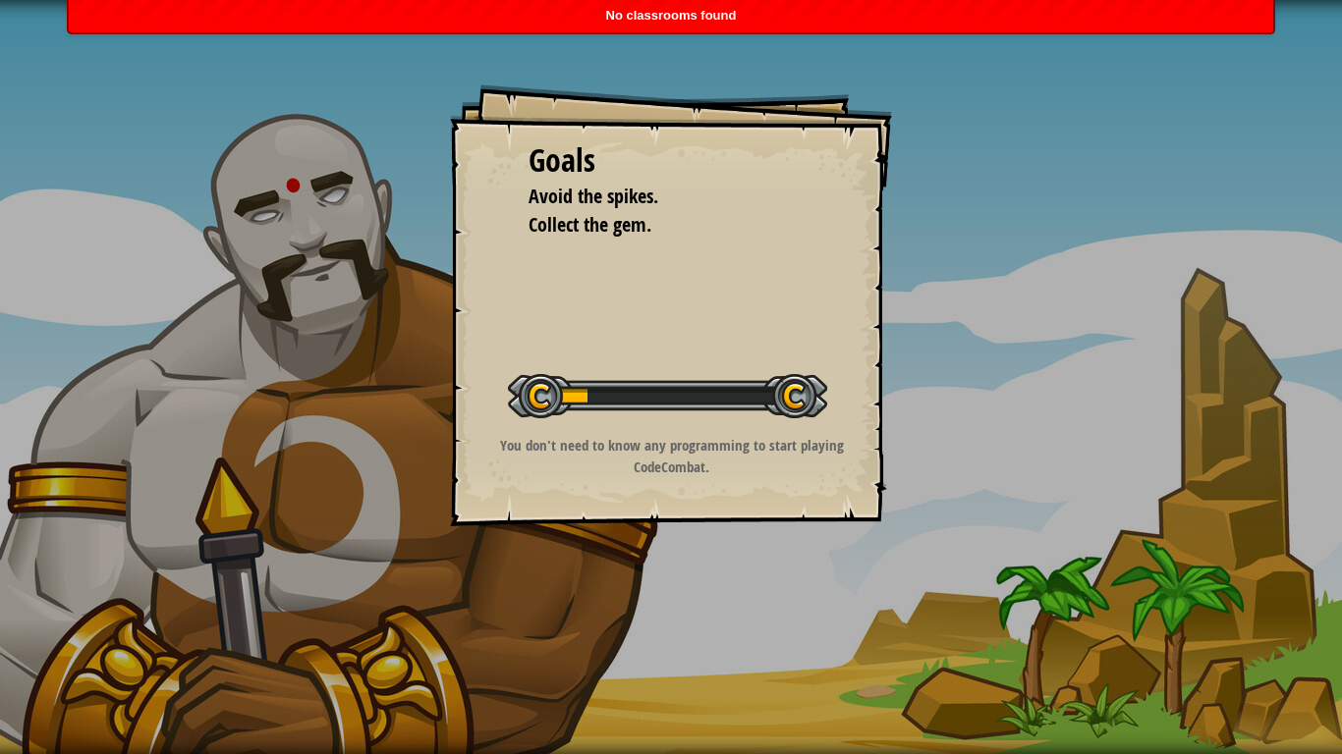
click at [568, 293] on div "Goals Avoid the spikes. Collect the gem. Start Level Error loading from server.…" at bounding box center [671, 305] width 442 height 442
click at [709, 400] on div at bounding box center [667, 396] width 319 height 44
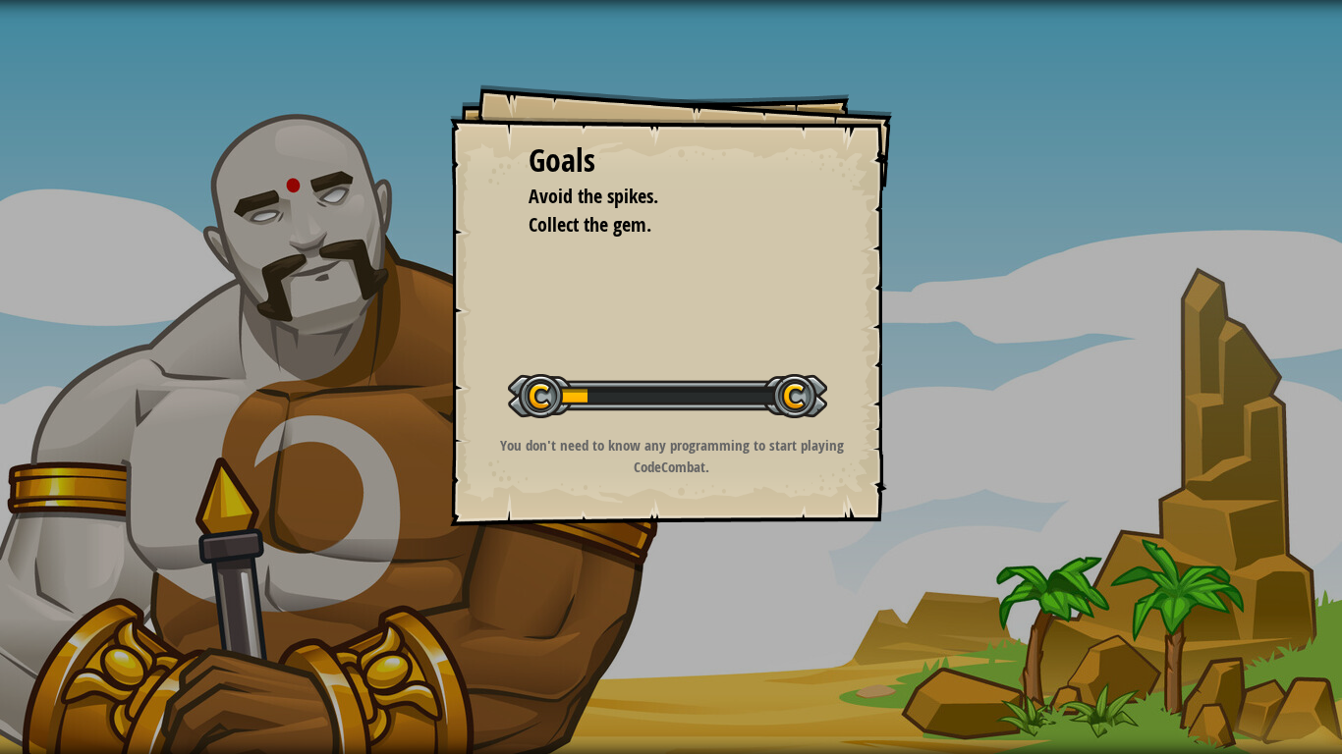
click at [844, 232] on div "Goals Avoid the spikes. Collect the gem. Start Level Error loading from server.…" at bounding box center [671, 305] width 442 height 442
click at [874, 236] on div "Goals Avoid the spikes. Collect the gem. Start Level Error loading from server.…" at bounding box center [671, 305] width 442 height 442
drag, startPoint x: 596, startPoint y: 396, endPoint x: 644, endPoint y: 397, distance: 48.1
click at [644, 397] on div at bounding box center [667, 396] width 319 height 44
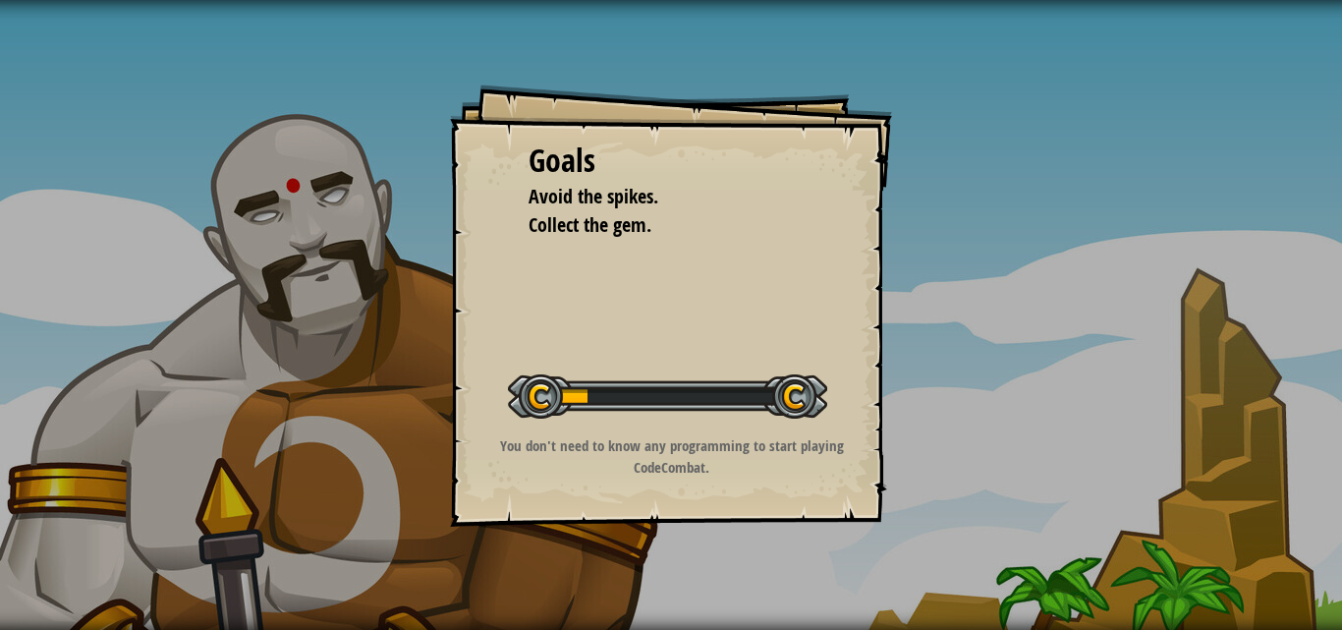
drag, startPoint x: 717, startPoint y: 527, endPoint x: 660, endPoint y: 300, distance: 234.9
click at [660, 300] on div "Goals Avoid the spikes. Collect the gem. Start Level Error loading from server.…" at bounding box center [671, 315] width 1342 height 630
drag, startPoint x: 341, startPoint y: 178, endPoint x: 426, endPoint y: 322, distance: 167.8
click at [343, 178] on div "Goals Avoid the spikes. Collect the gem. Start Level Error loading from server.…" at bounding box center [671, 315] width 1342 height 630
drag, startPoint x: 505, startPoint y: 411, endPoint x: 609, endPoint y: 412, distance: 104.1
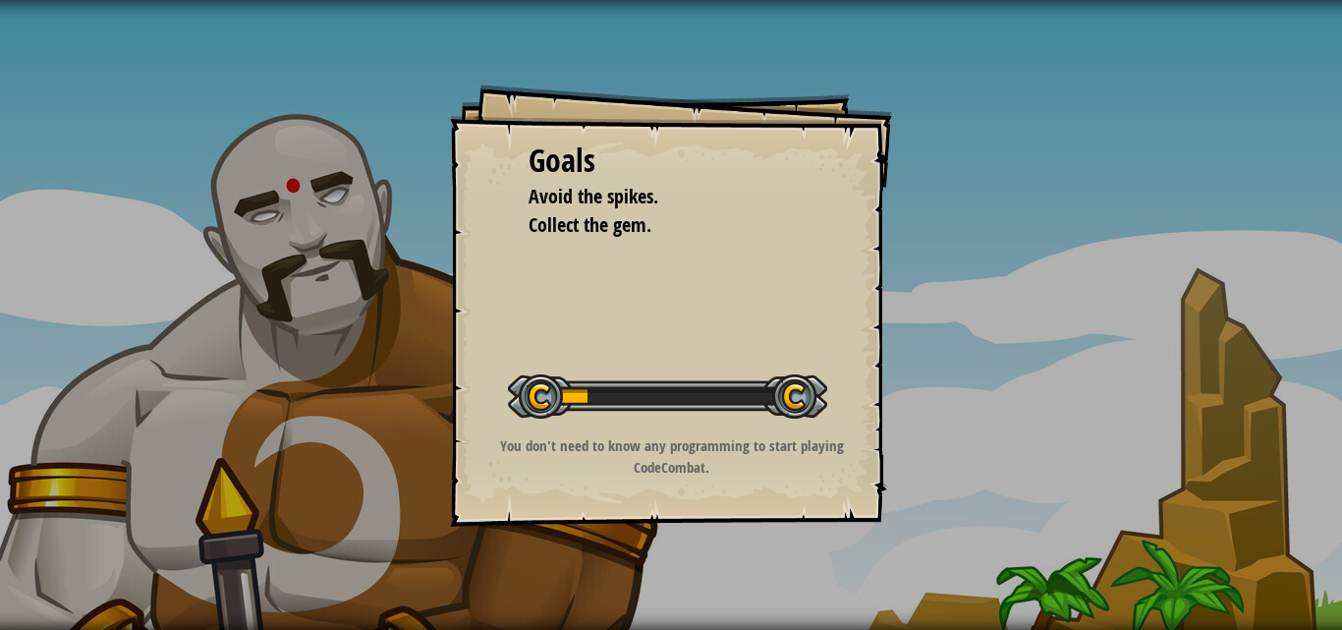
click at [609, 412] on div "Goals Avoid the spikes. Collect the gem. Start Level Error loading from server.…" at bounding box center [671, 305] width 442 height 442
drag, startPoint x: 551, startPoint y: 387, endPoint x: 602, endPoint y: 390, distance: 51.2
click at [597, 393] on div at bounding box center [667, 396] width 319 height 44
drag, startPoint x: 583, startPoint y: 94, endPoint x: 521, endPoint y: 284, distance: 199.4
click at [521, 284] on div "Goals Avoid the spikes. Collect the gem. Start Level Error loading from server.…" at bounding box center [671, 315] width 1342 height 630
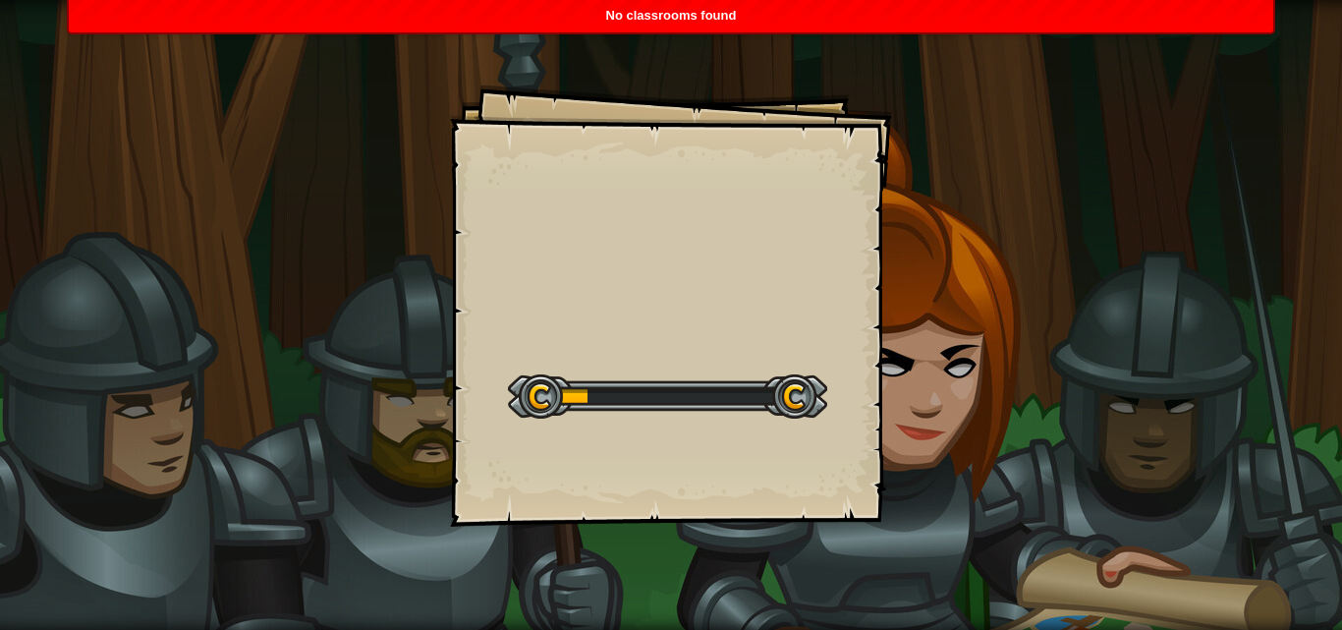
click at [775, 241] on div "Goals Start Level Error loading from server. Try refreshing the page. You'll ne…" at bounding box center [671, 305] width 442 height 442
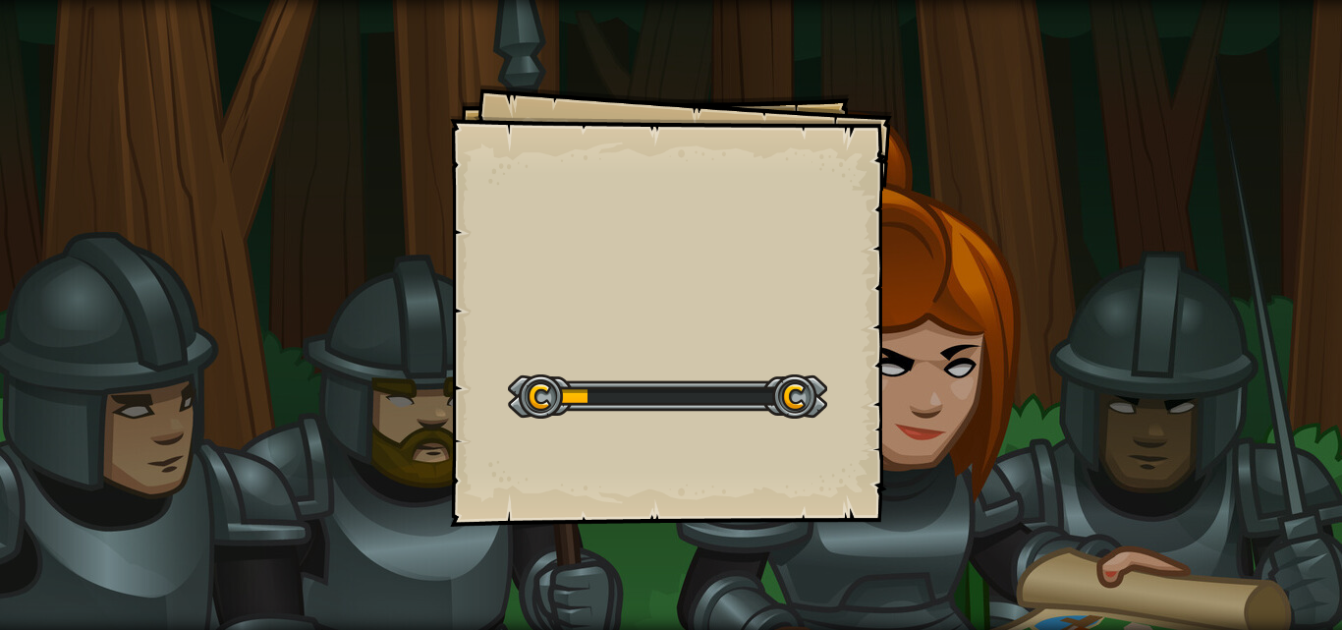
drag, startPoint x: 694, startPoint y: 348, endPoint x: 799, endPoint y: 281, distance: 124.5
click at [799, 281] on div "Goals Start Level Error loading from server. Try refreshing the page. You'll ne…" at bounding box center [671, 305] width 442 height 442
drag, startPoint x: 404, startPoint y: 187, endPoint x: 478, endPoint y: 231, distance: 86.7
click at [478, 231] on div "Goals Start Level Error loading from server. Try refreshing the page. You'll ne…" at bounding box center [671, 315] width 1342 height 630
